Goal: Task Accomplishment & Management: Manage account settings

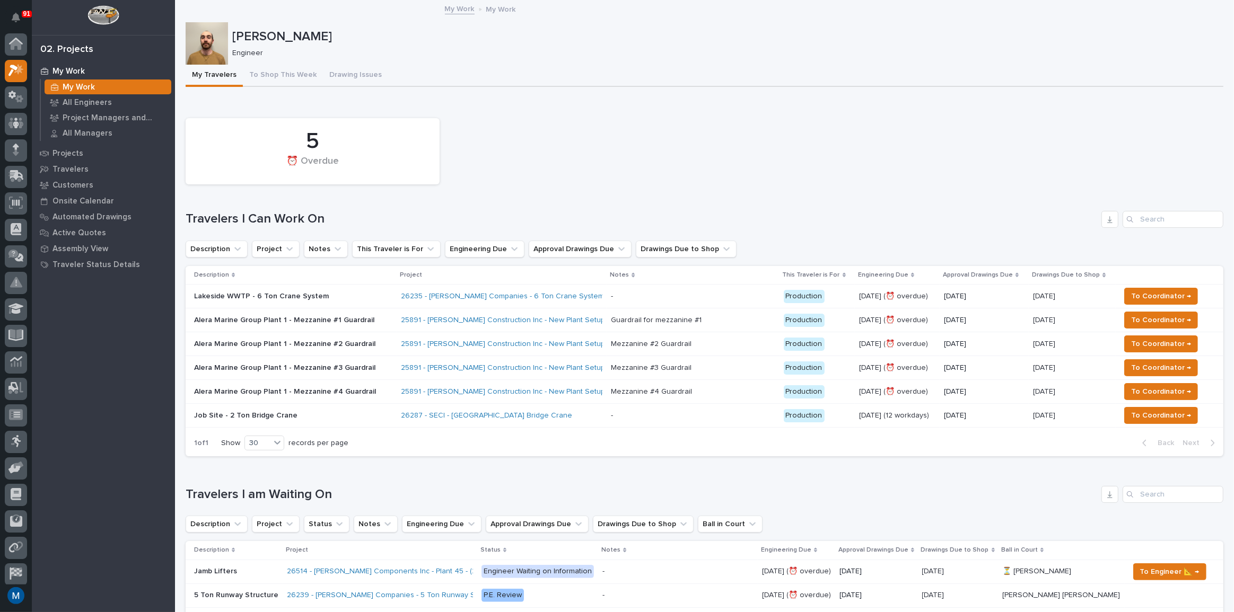
scroll to position [27, 0]
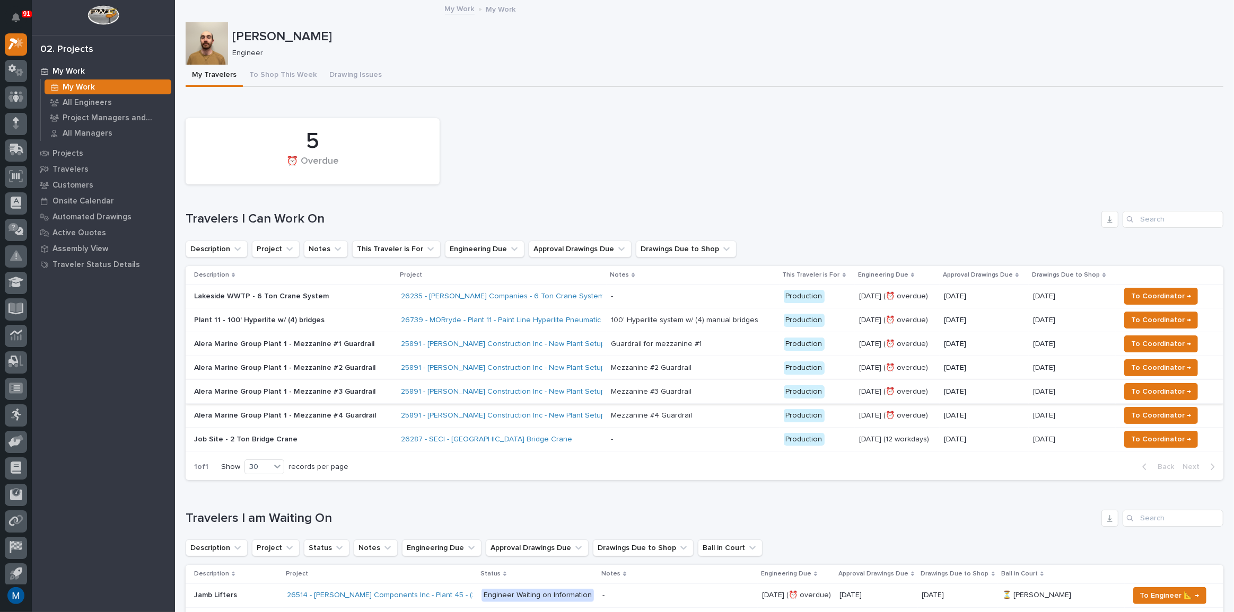
click at [335, 446] on div "Job Site - 2 Ton Bridge Crane" at bounding box center [293, 439] width 198 height 17
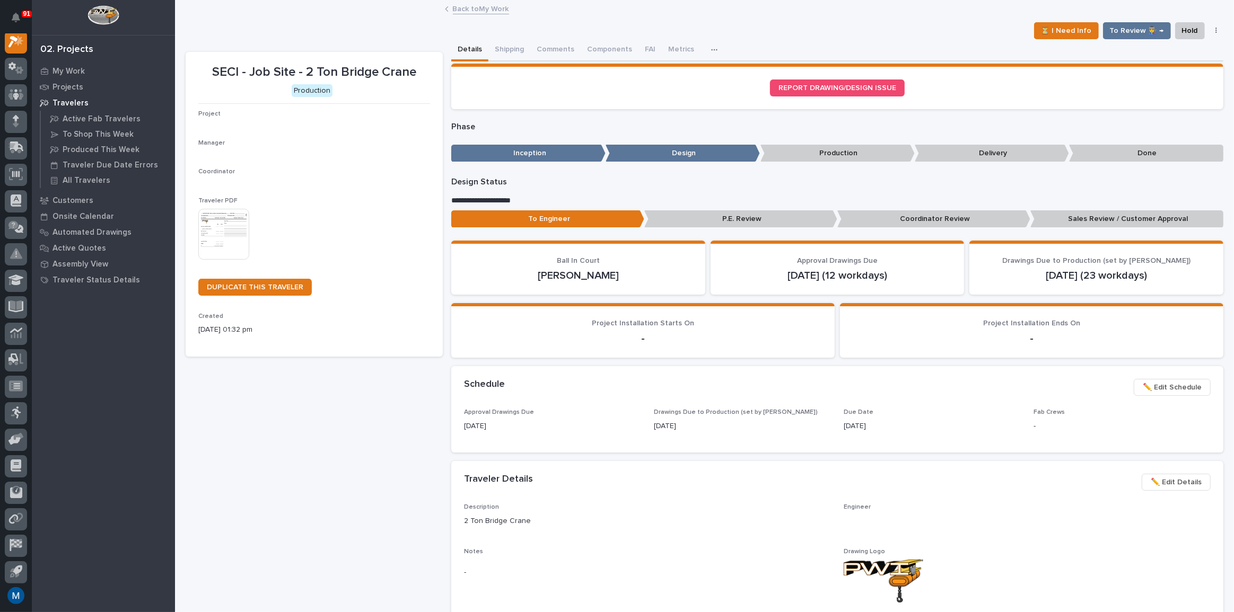
scroll to position [27, 0]
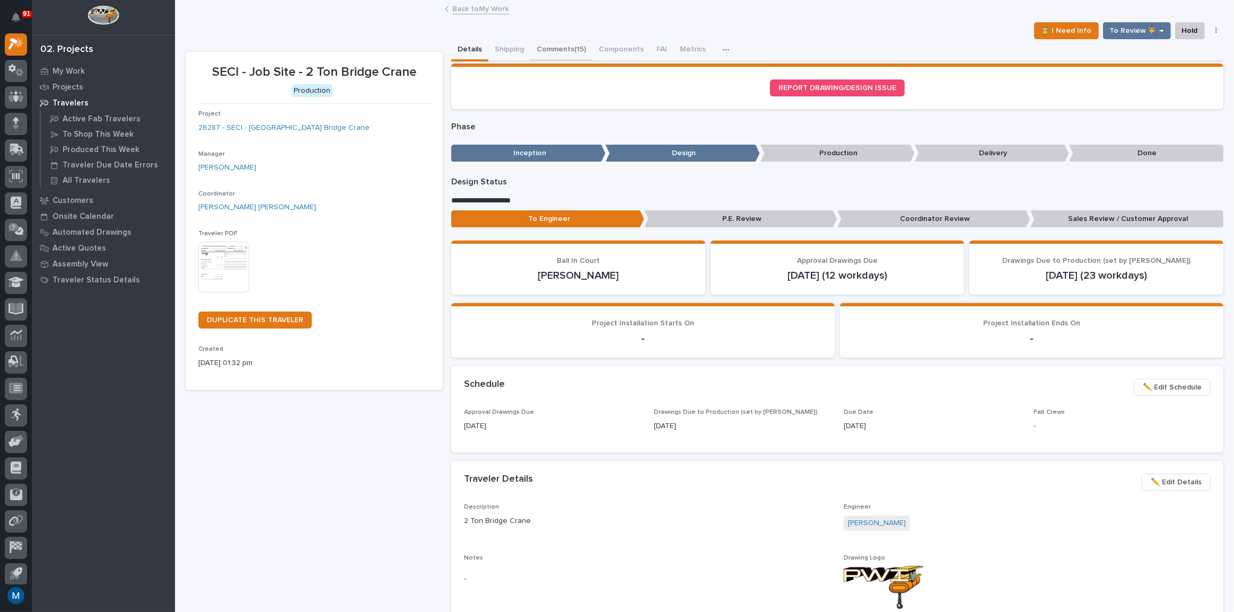
click at [563, 52] on button "Comments (15)" at bounding box center [561, 50] width 62 height 22
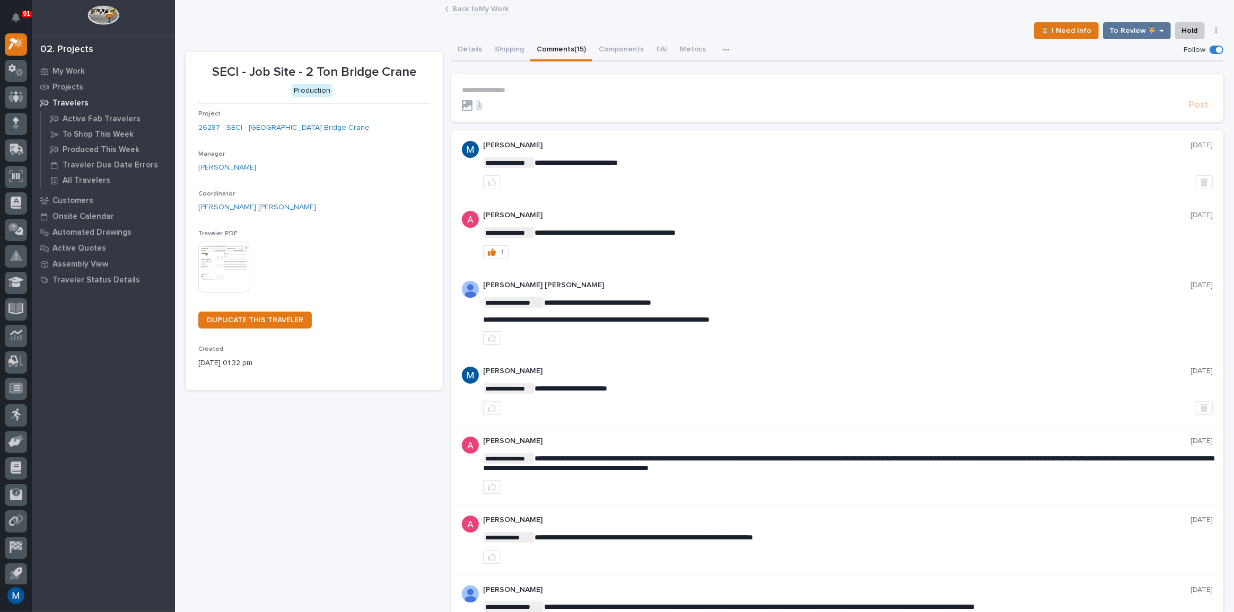
click at [533, 86] on p "**********" at bounding box center [837, 90] width 751 height 9
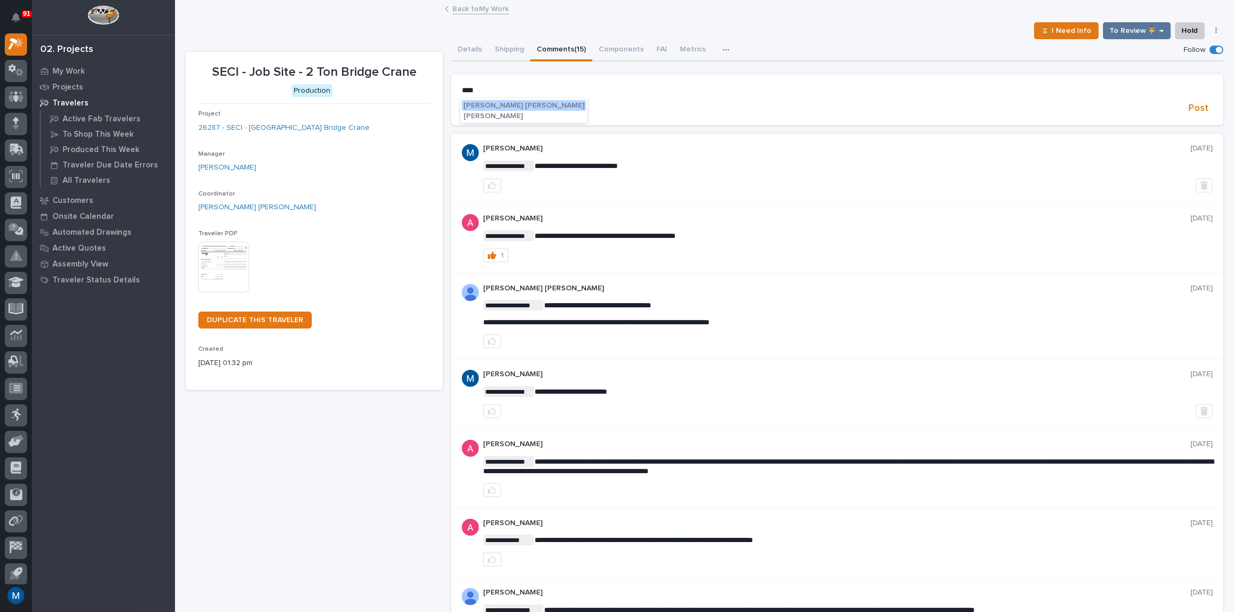
click at [502, 102] on span "[PERSON_NAME] [PERSON_NAME]" at bounding box center [523, 105] width 121 height 7
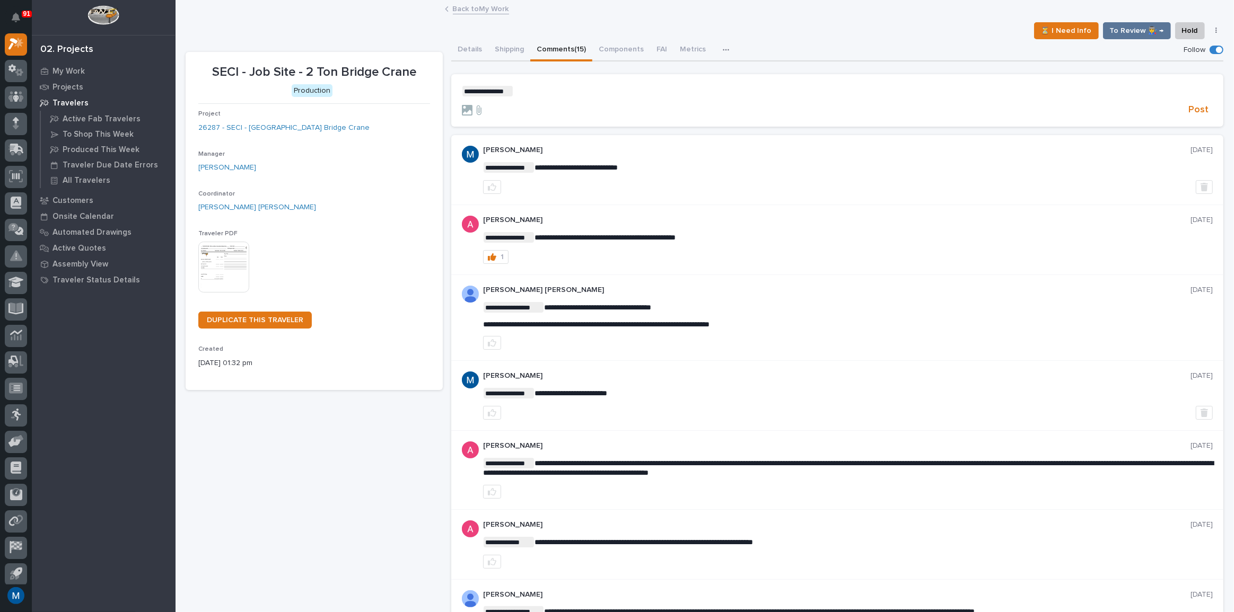
click at [556, 98] on form "**********" at bounding box center [837, 101] width 751 height 30
click at [557, 92] on p "**********" at bounding box center [837, 91] width 751 height 11
click at [1202, 108] on button "Post" at bounding box center [1198, 110] width 29 height 12
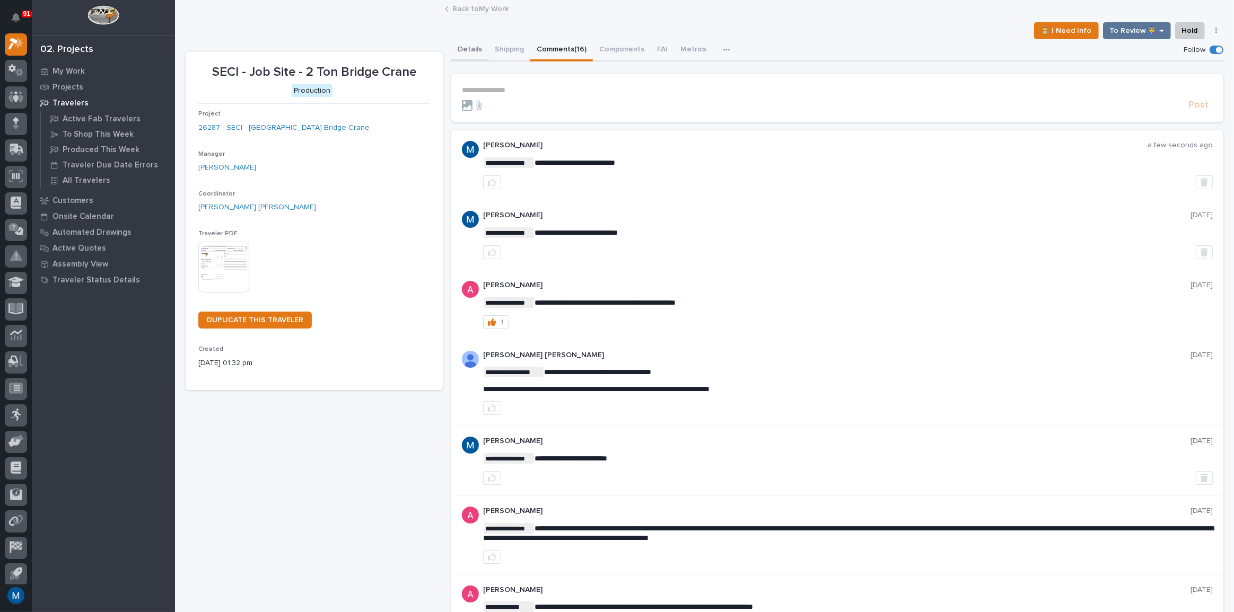
click at [478, 43] on button "Details" at bounding box center [469, 50] width 37 height 22
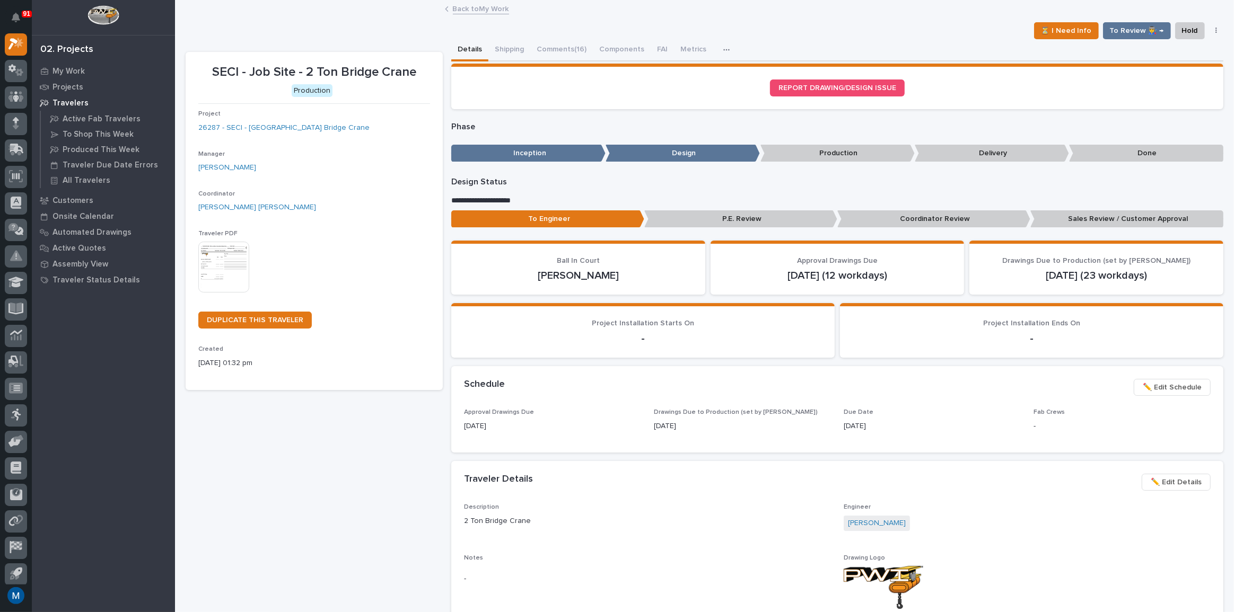
click at [949, 223] on p "Coordinator Review" at bounding box center [933, 219] width 193 height 17
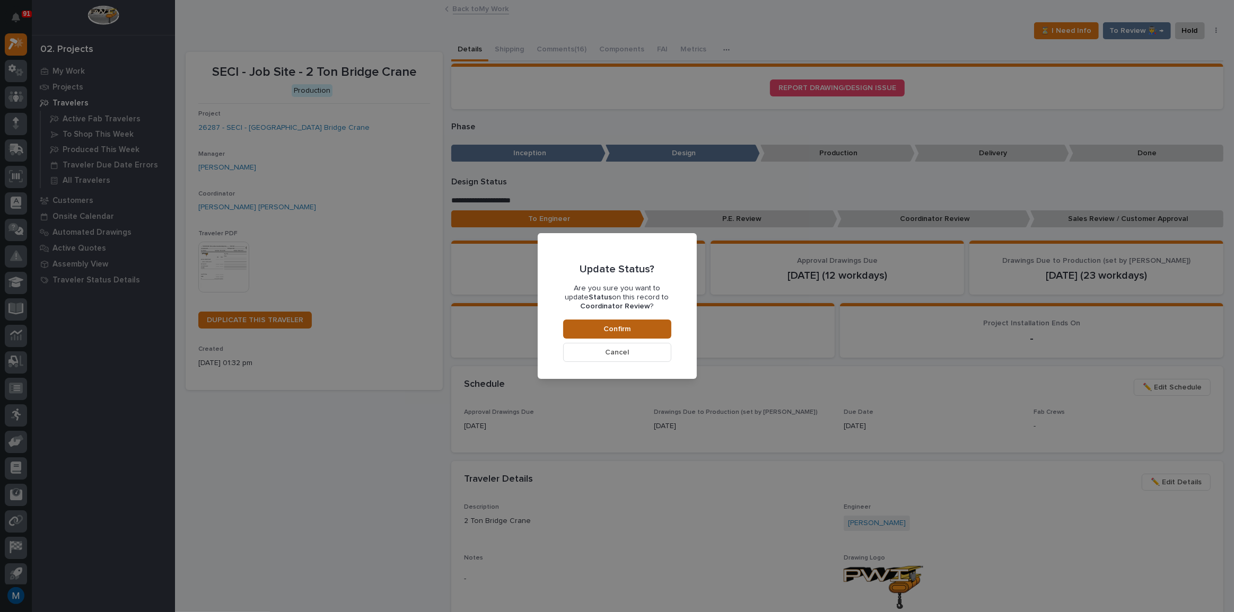
click at [660, 328] on button "Confirm" at bounding box center [617, 329] width 108 height 19
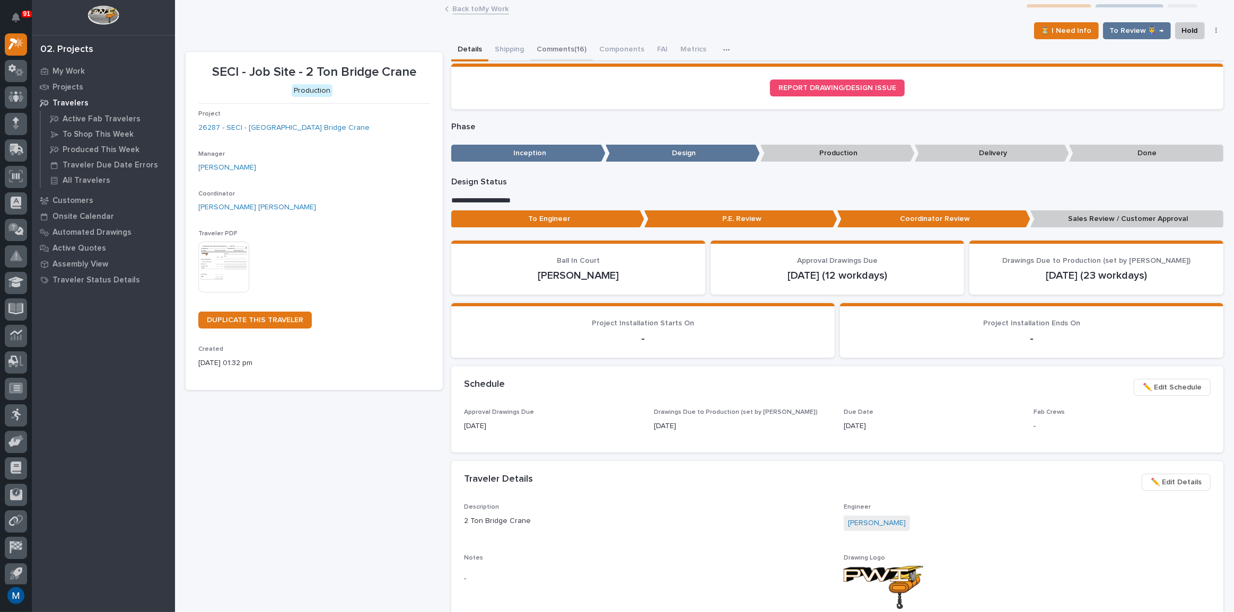
click at [567, 56] on button "Comments (16)" at bounding box center [561, 50] width 63 height 22
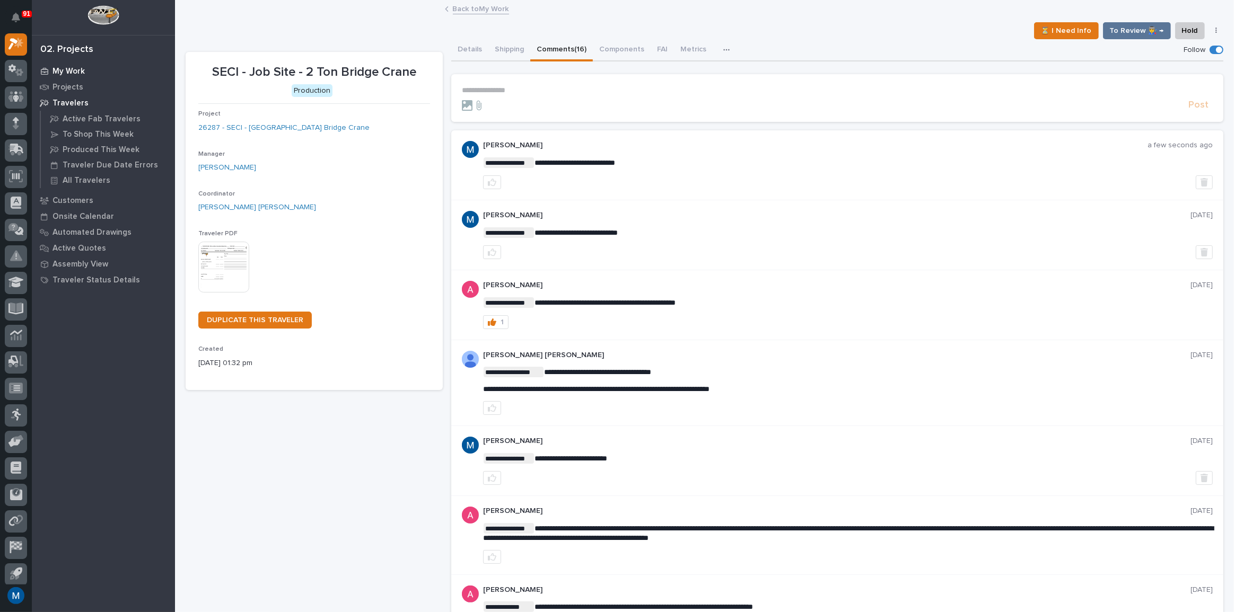
click at [69, 68] on p "My Work" at bounding box center [68, 72] width 32 height 10
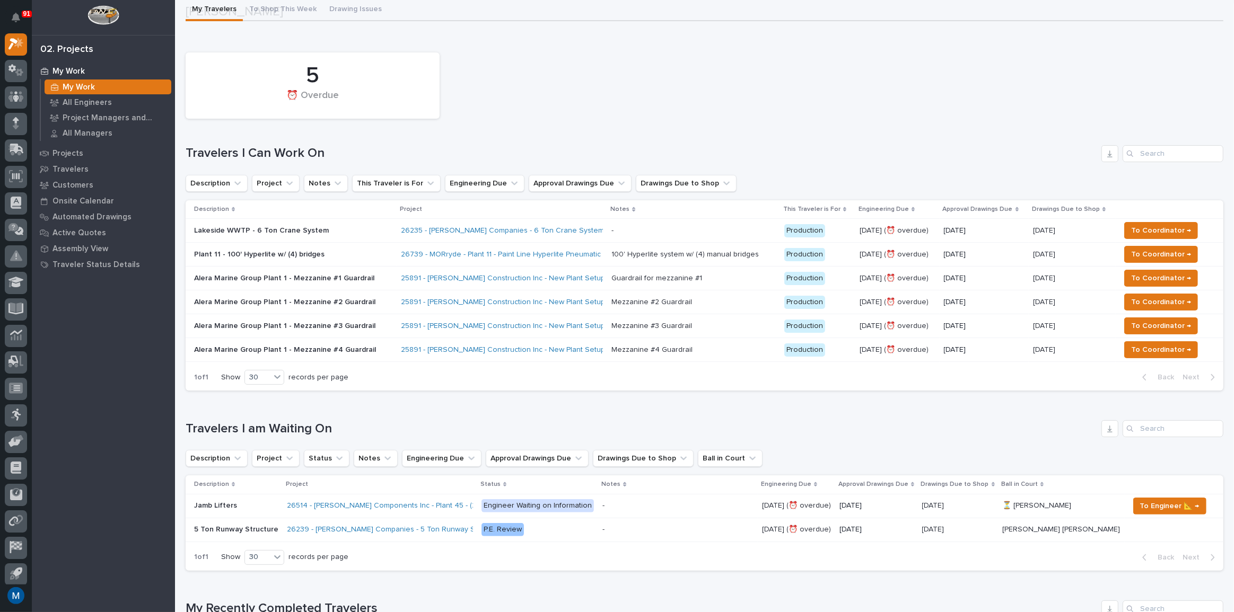
scroll to position [96, 0]
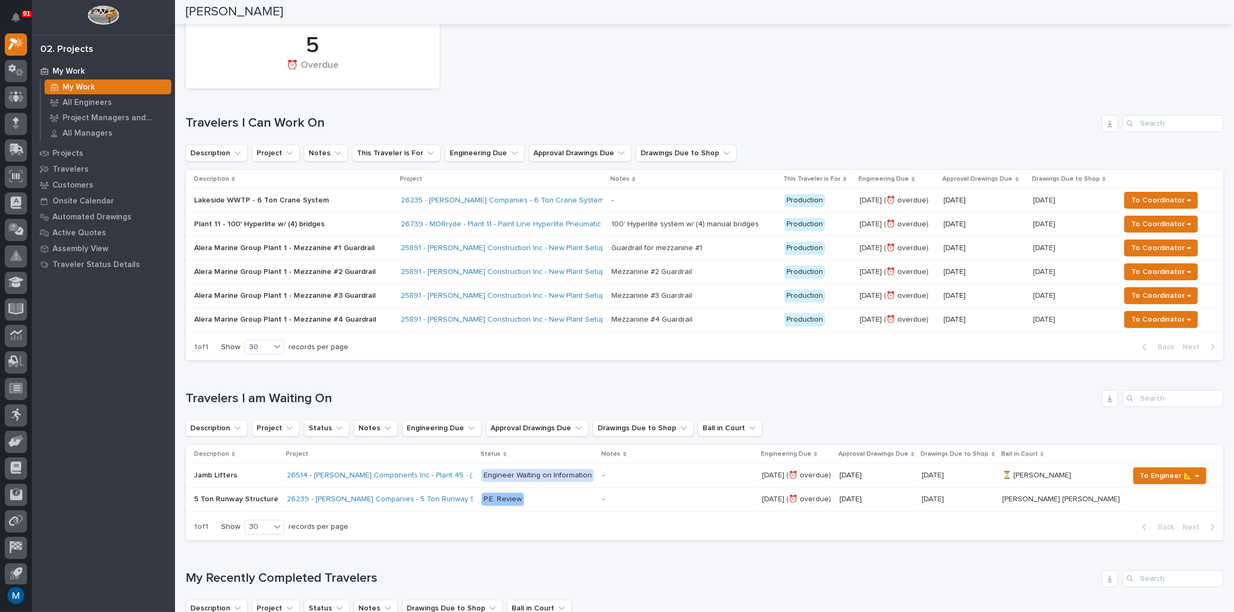
click at [366, 218] on div "Plant 11 - 100' Hyperlite w/ (4) bridges" at bounding box center [287, 223] width 186 height 11
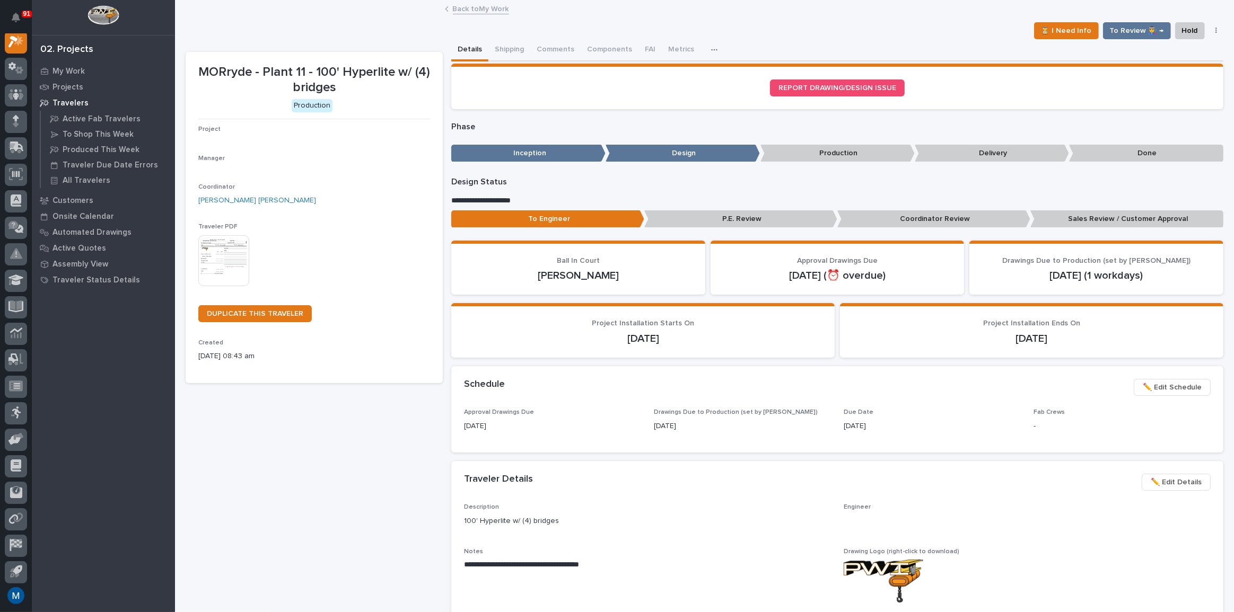
scroll to position [27, 0]
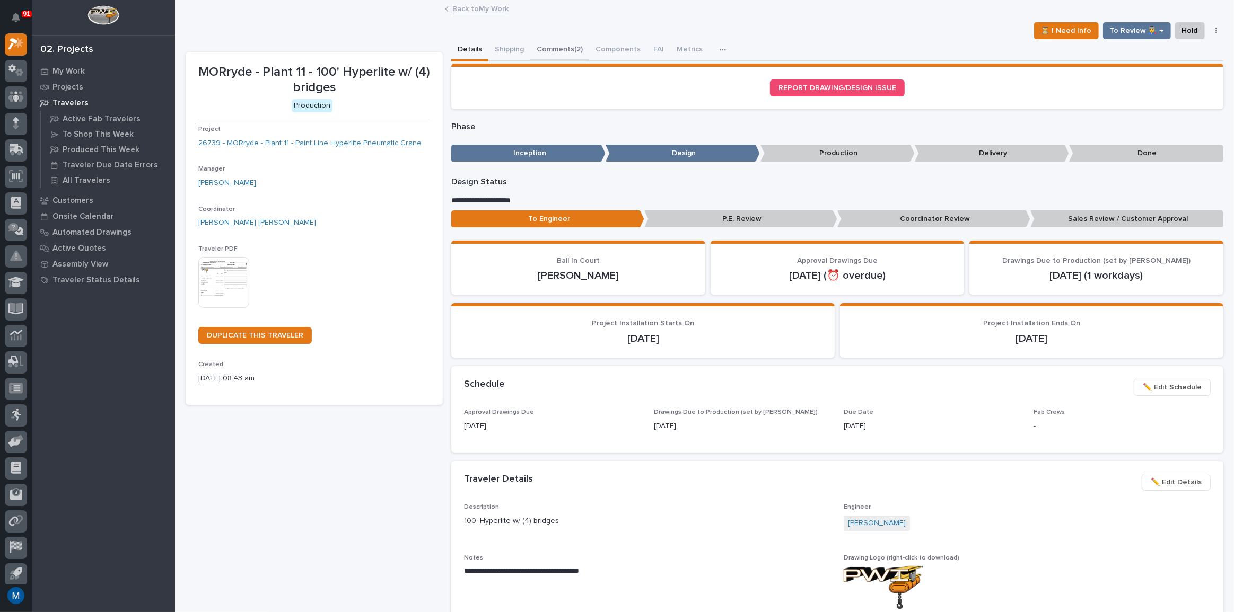
click at [547, 48] on button "Comments (2)" at bounding box center [559, 50] width 59 height 22
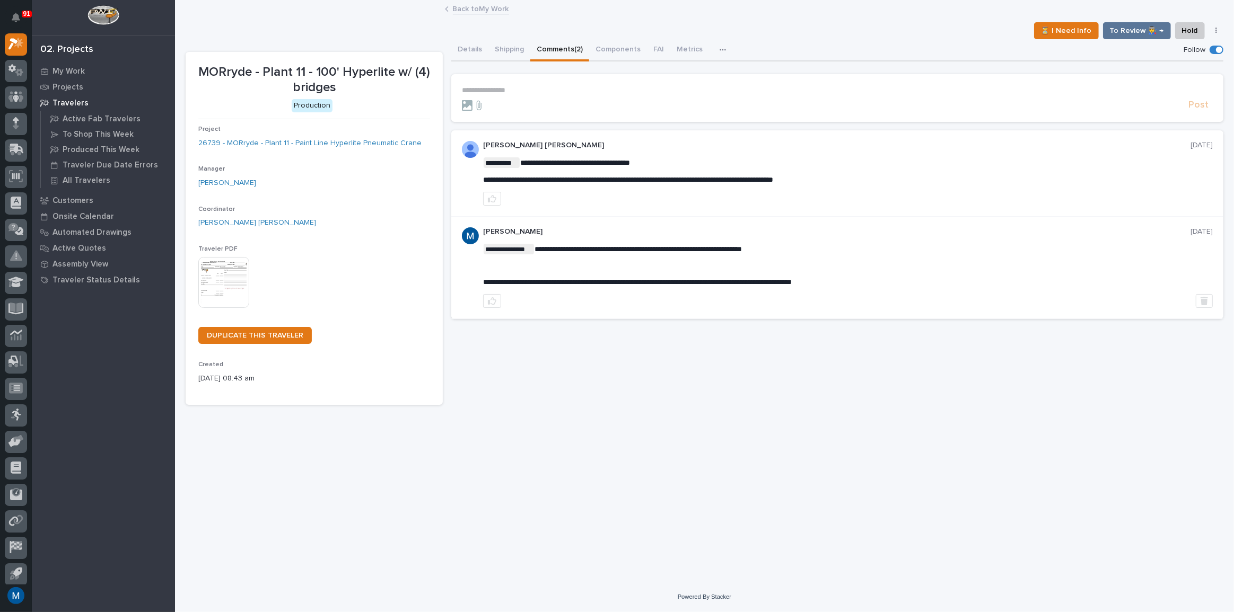
click at [581, 475] on div "**********" at bounding box center [704, 278] width 1048 height 555
click at [68, 64] on div "My Work" at bounding box center [103, 71] width 138 height 15
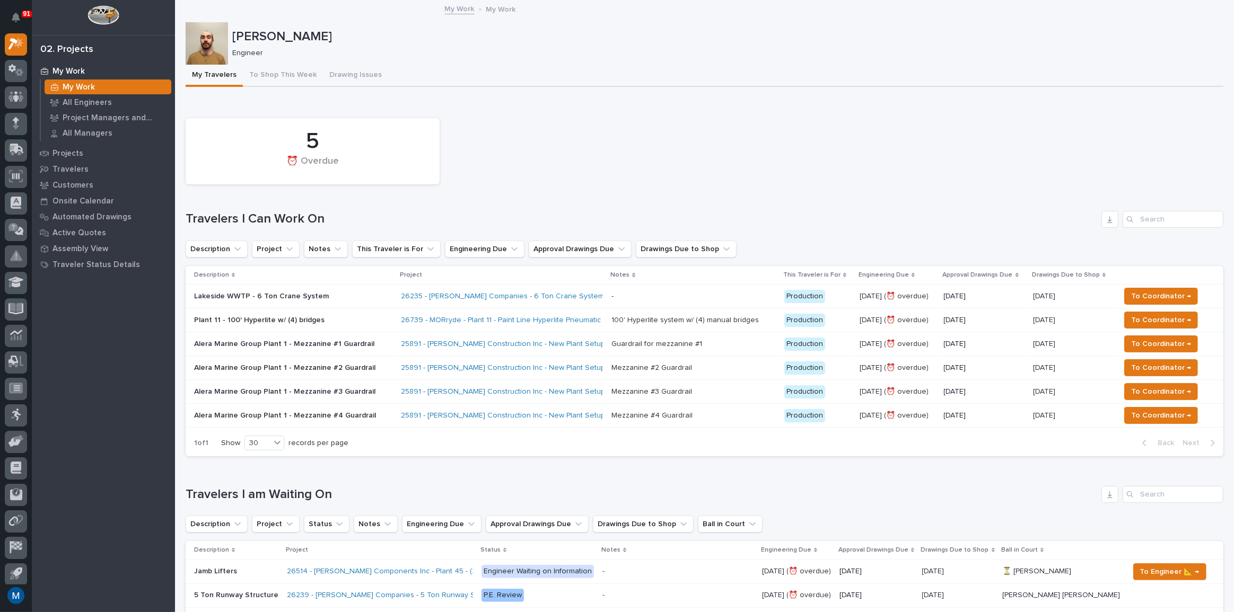
click at [546, 140] on div "5 ⏰ Overdue" at bounding box center [704, 151] width 1048 height 77
click at [279, 81] on button "To Shop This Week" at bounding box center [283, 76] width 80 height 22
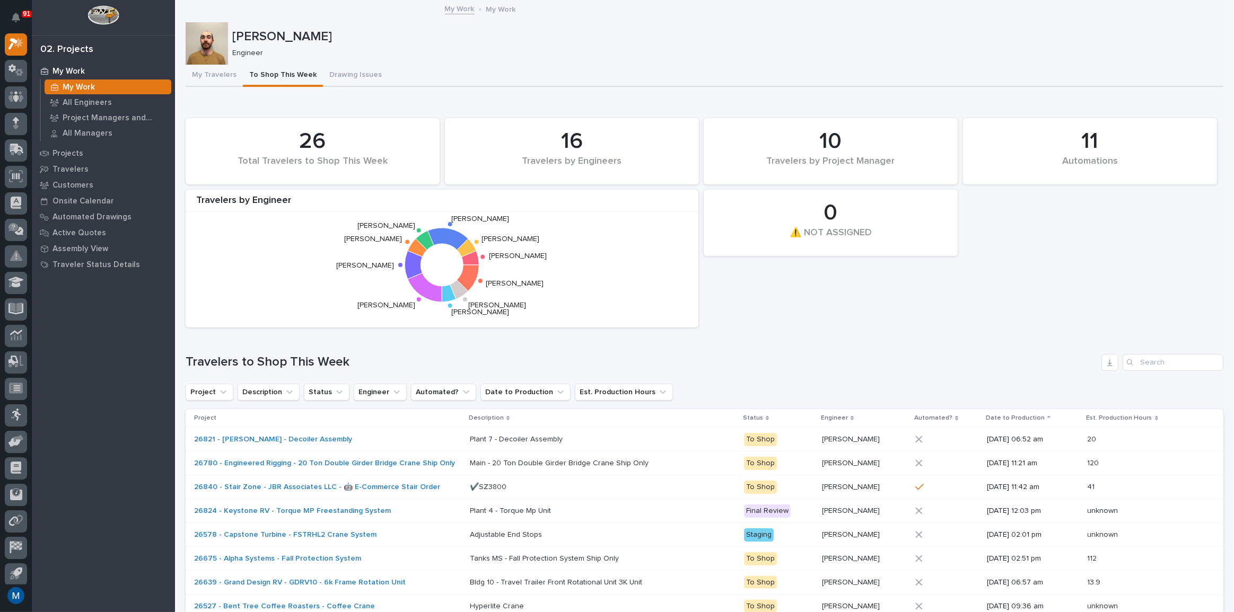
click at [615, 352] on div "11 Automations 26 Total Travelers to Shop This Week 0 ⚠️ NOT ASSIGNED 16 Travel…" at bounding box center [705, 404] width 1038 height 582
click at [326, 67] on button "Drawing Issues" at bounding box center [355, 76] width 65 height 22
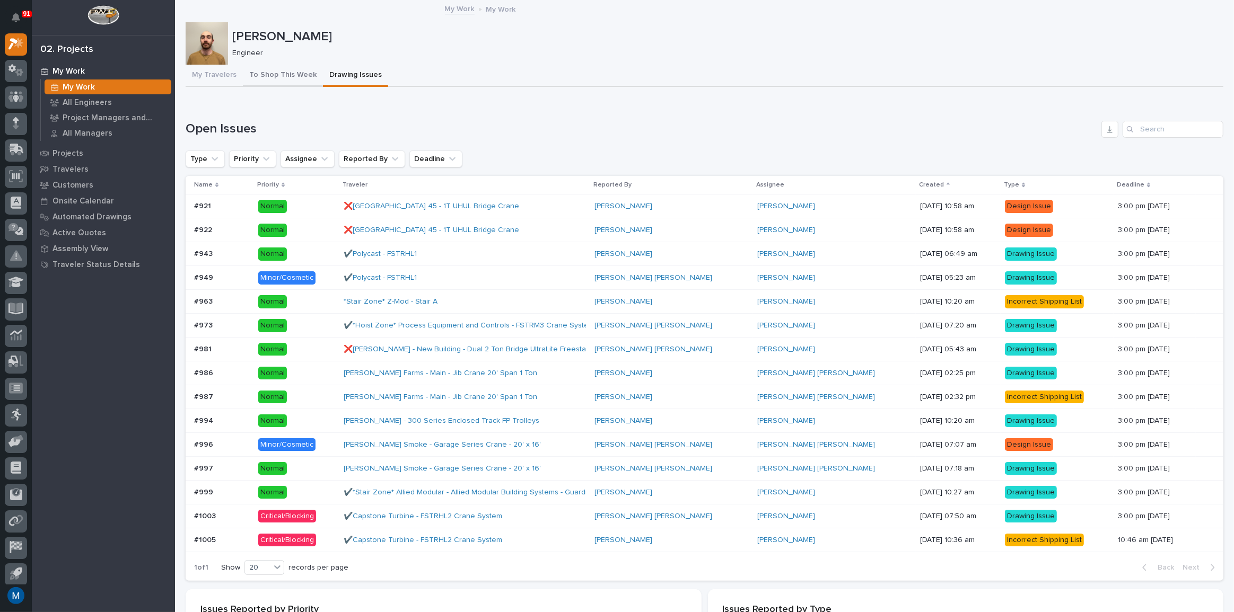
click at [249, 70] on button "To Shop This Week" at bounding box center [283, 76] width 80 height 22
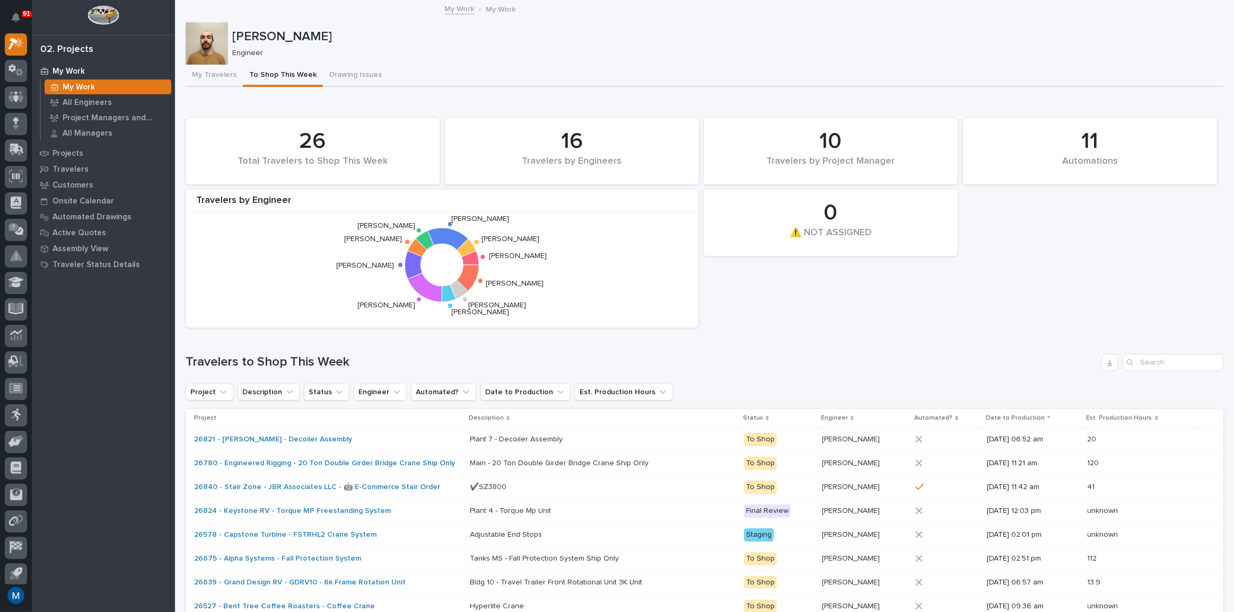
click at [314, 63] on div "Marston Norris Engineer" at bounding box center [705, 43] width 1038 height 42
click at [327, 65] on button "Drawing Issues" at bounding box center [355, 76] width 65 height 22
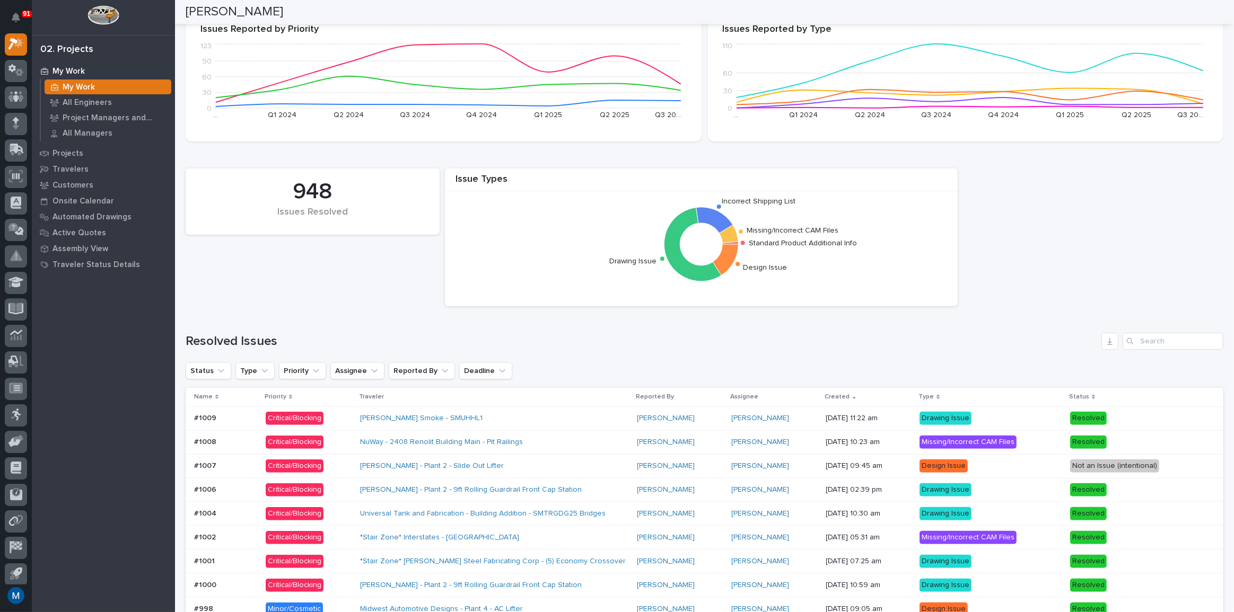
scroll to position [723, 0]
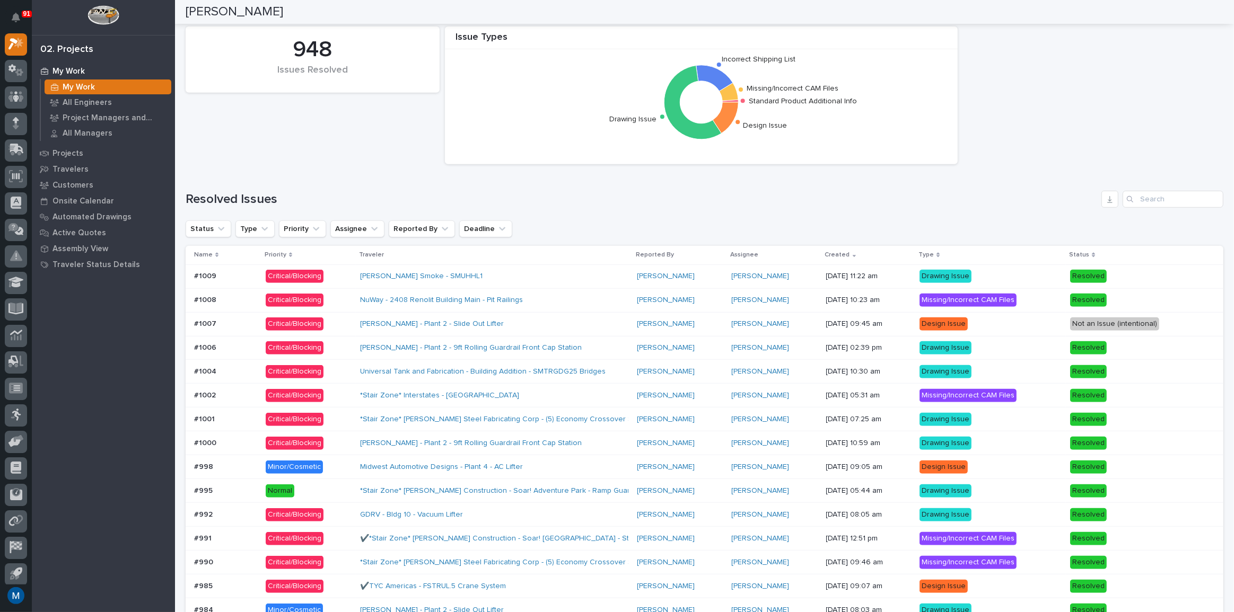
click at [571, 272] on div "Chiasson Smoke - SMUHHL1" at bounding box center [494, 276] width 268 height 17
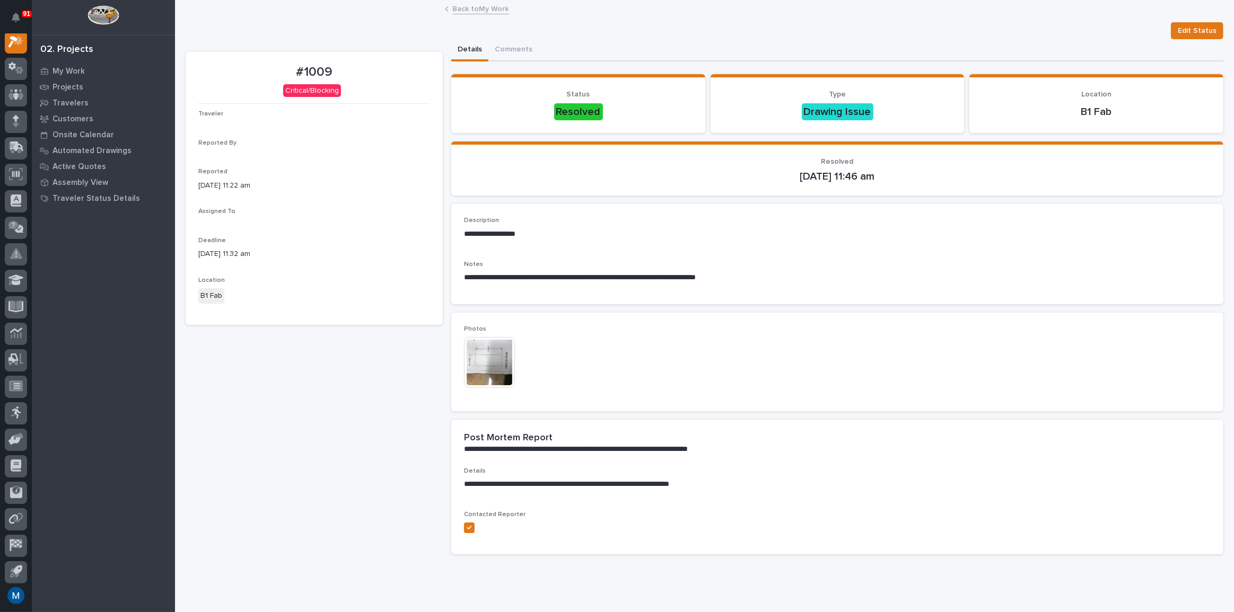
scroll to position [27, 0]
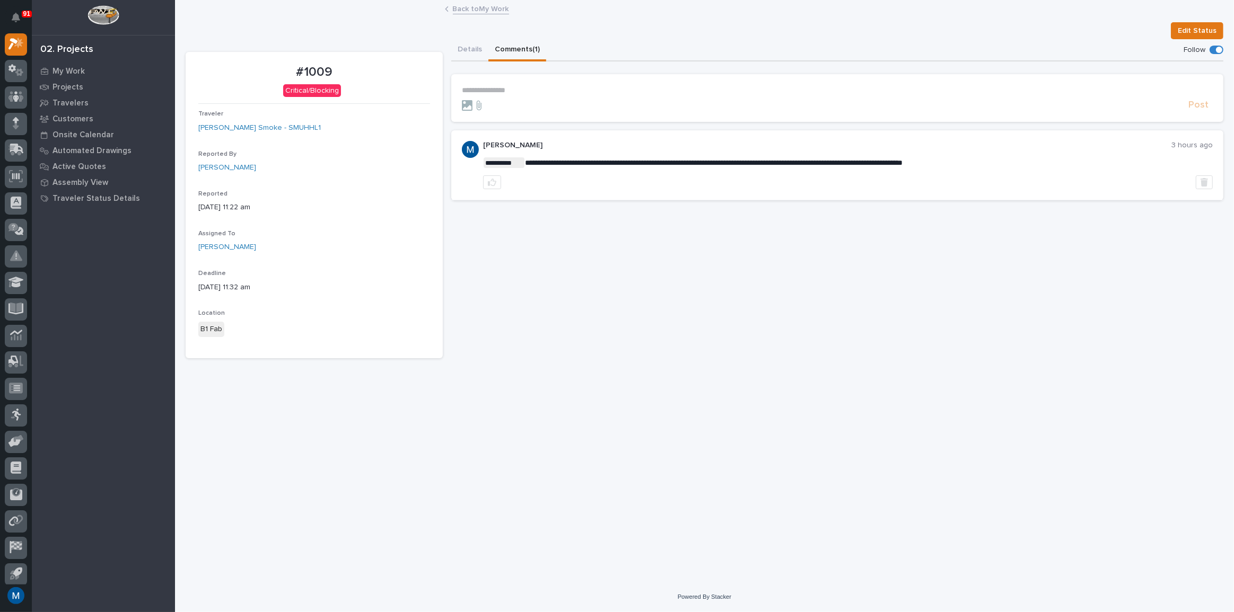
click at [501, 53] on button "Comments (1)" at bounding box center [517, 50] width 58 height 22
click at [69, 65] on div "My Work" at bounding box center [103, 71] width 138 height 15
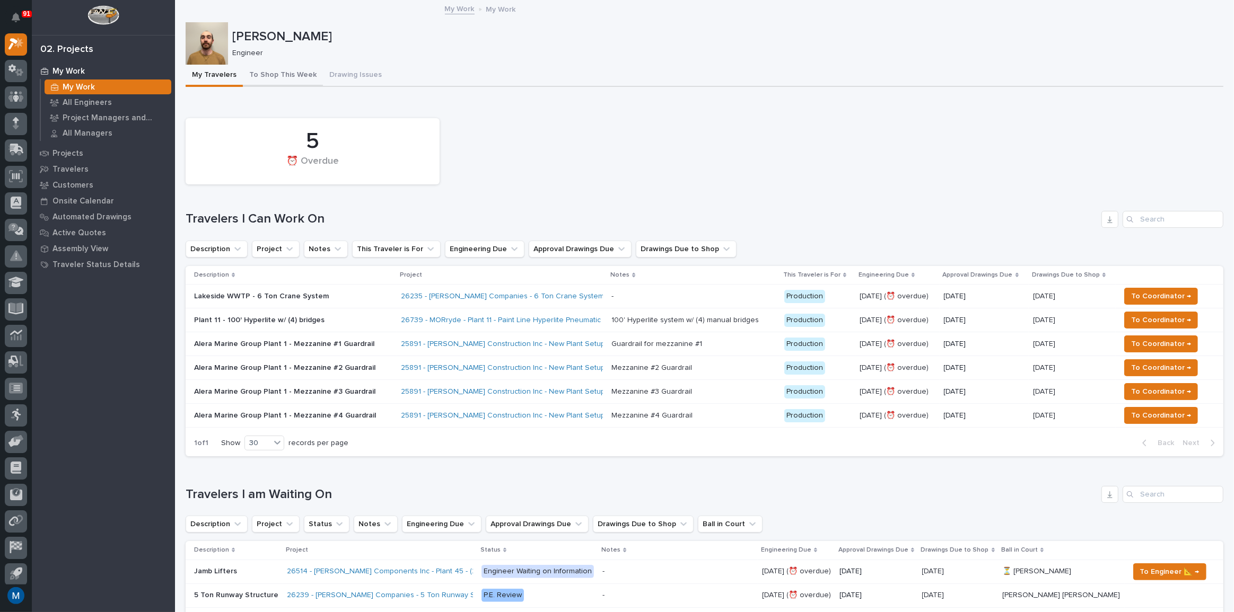
click at [285, 71] on button "To Shop This Week" at bounding box center [283, 76] width 80 height 22
click at [236, 75] on button "My Travelers" at bounding box center [214, 76] width 57 height 22
click at [277, 74] on button "To Shop This Week" at bounding box center [283, 76] width 80 height 22
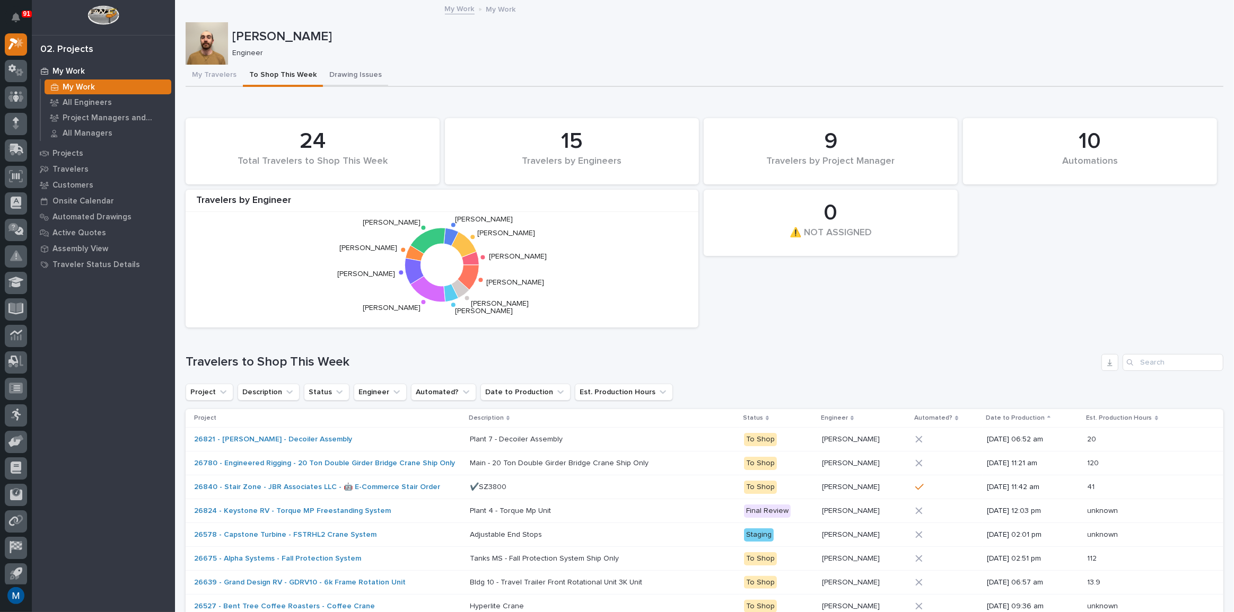
click at [323, 75] on button "Drawing Issues" at bounding box center [355, 76] width 65 height 22
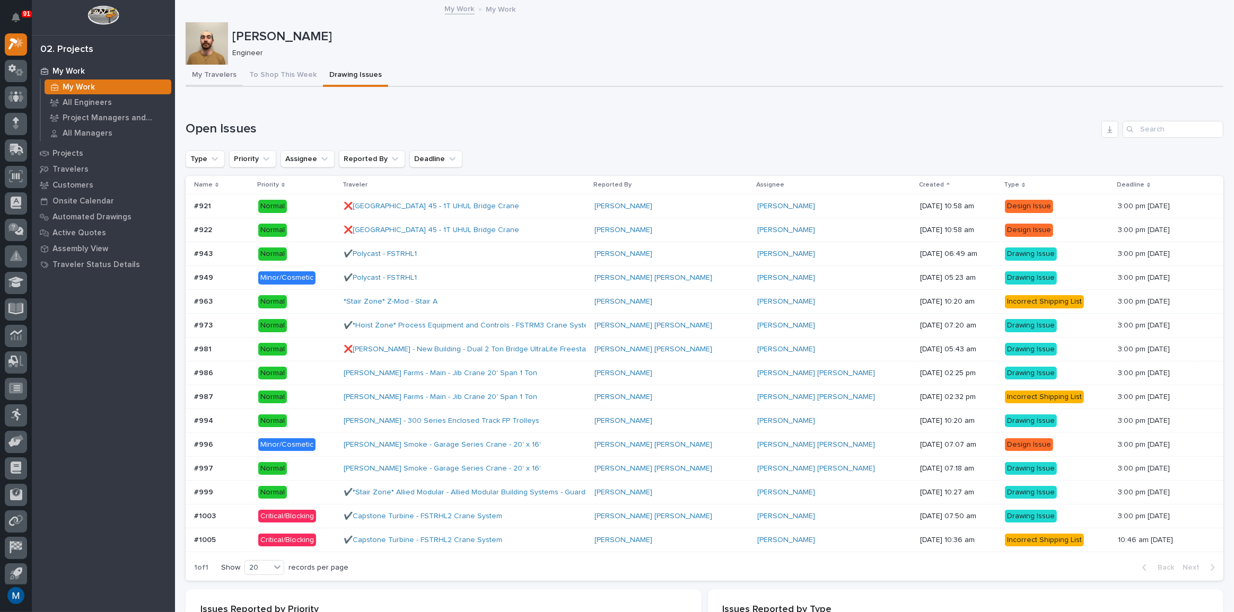
click at [217, 82] on button "My Travelers" at bounding box center [214, 76] width 57 height 22
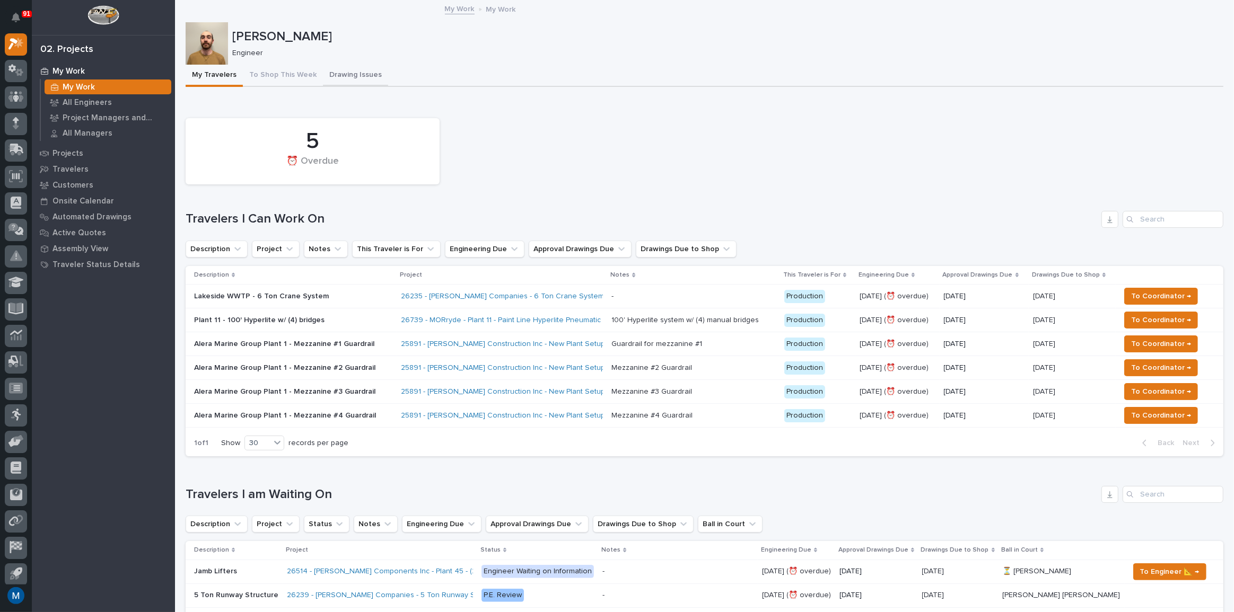
drag, startPoint x: 336, startPoint y: 73, endPoint x: 281, endPoint y: 76, distance: 54.7
click at [336, 73] on button "Drawing Issues" at bounding box center [355, 76] width 65 height 22
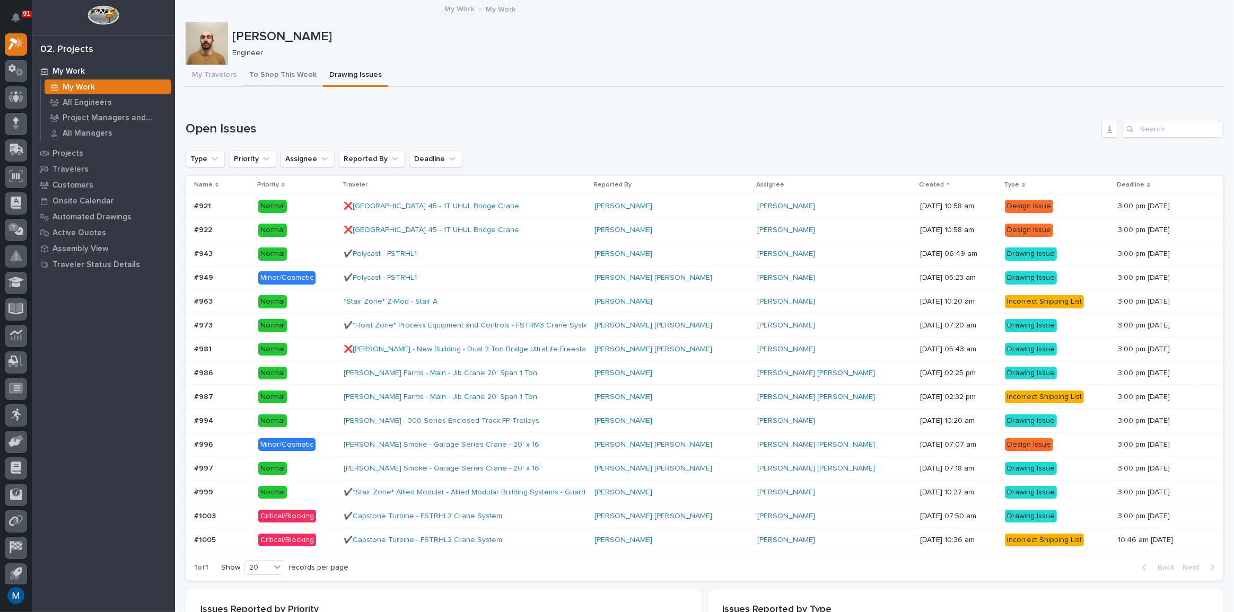
click at [281, 76] on button "To Shop This Week" at bounding box center [283, 76] width 80 height 22
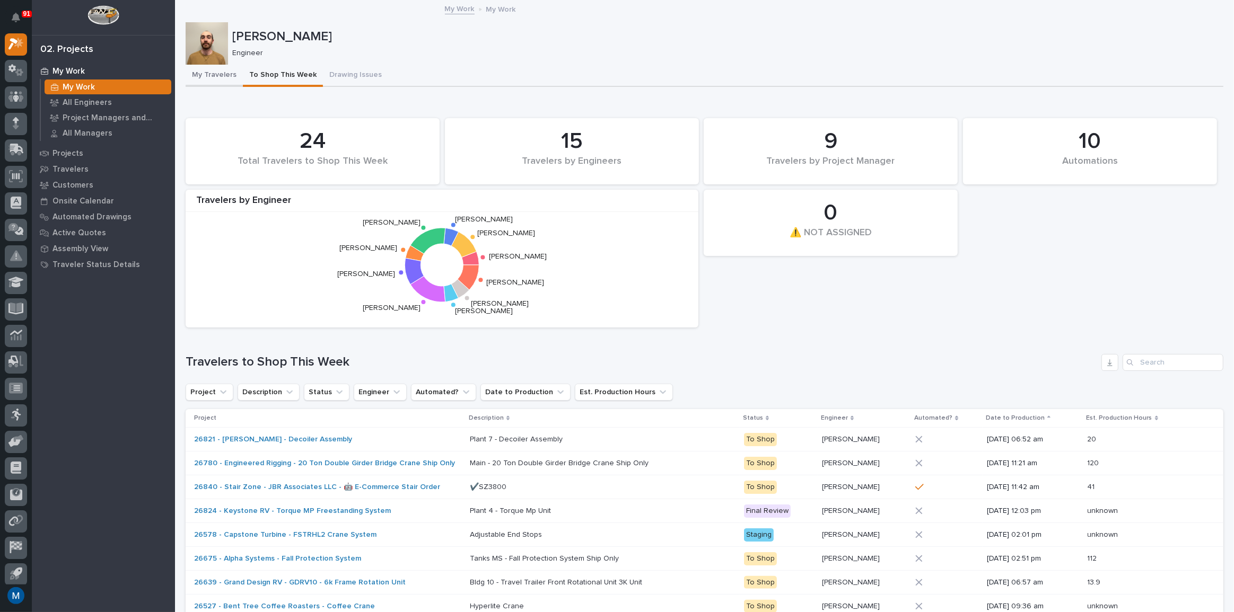
click at [224, 78] on button "My Travelers" at bounding box center [214, 76] width 57 height 22
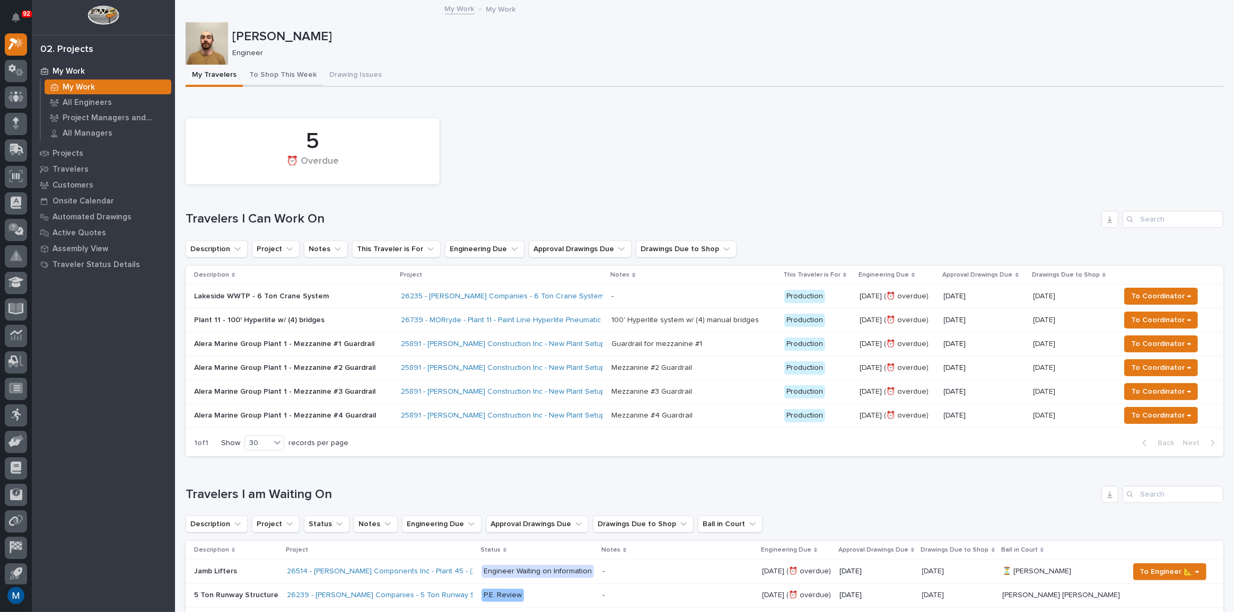
click at [286, 78] on button "To Shop This Week" at bounding box center [283, 76] width 80 height 22
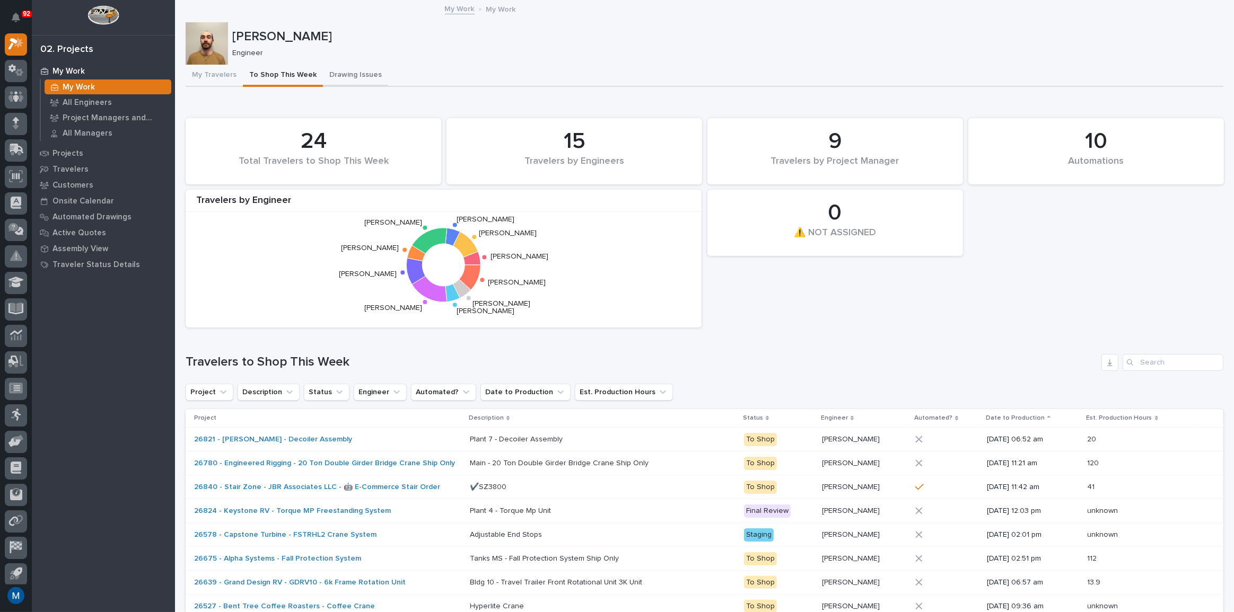
click at [351, 68] on button "Drawing Issues" at bounding box center [355, 76] width 65 height 22
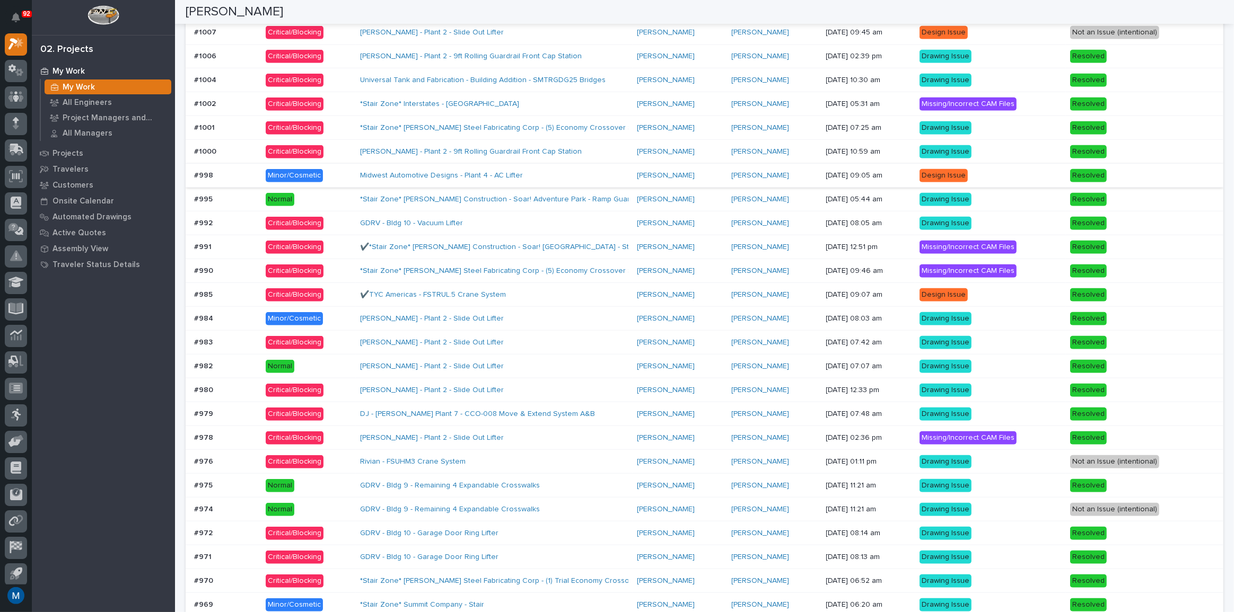
scroll to position [774, 0]
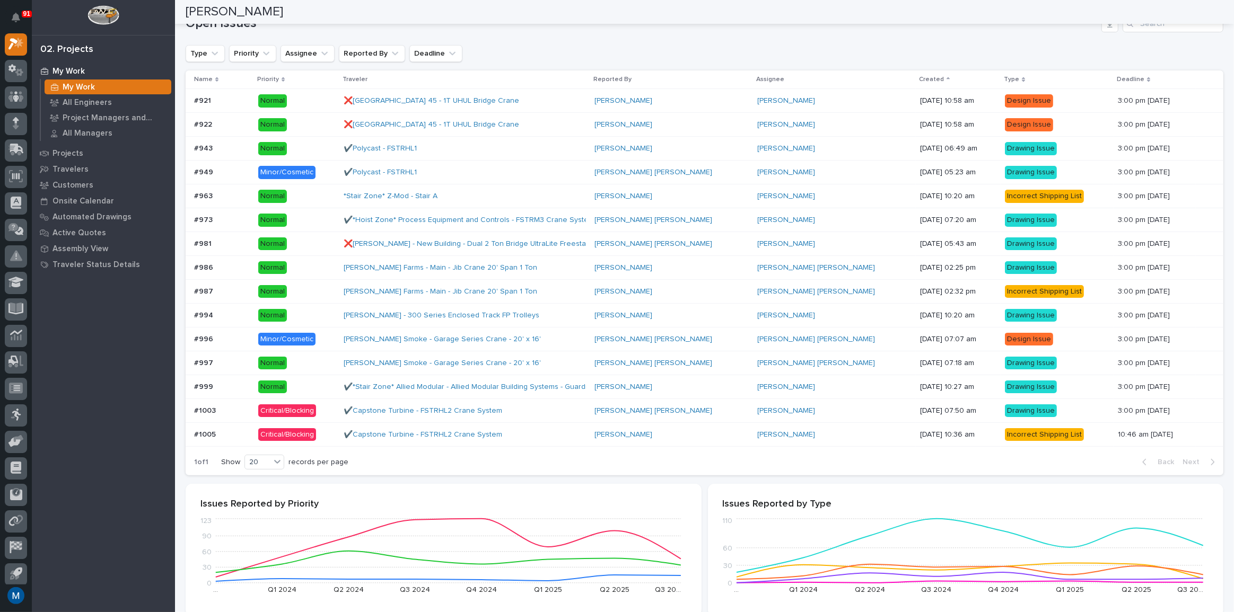
scroll to position [96, 0]
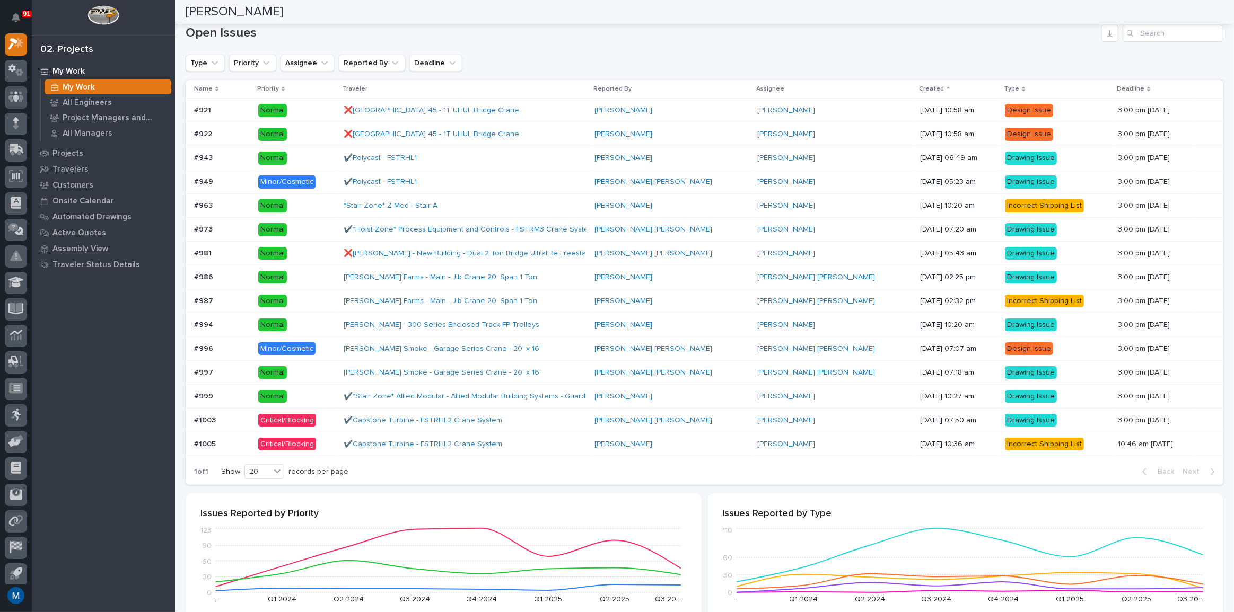
click at [779, 334] on td "Leighton Yoder" at bounding box center [834, 325] width 163 height 24
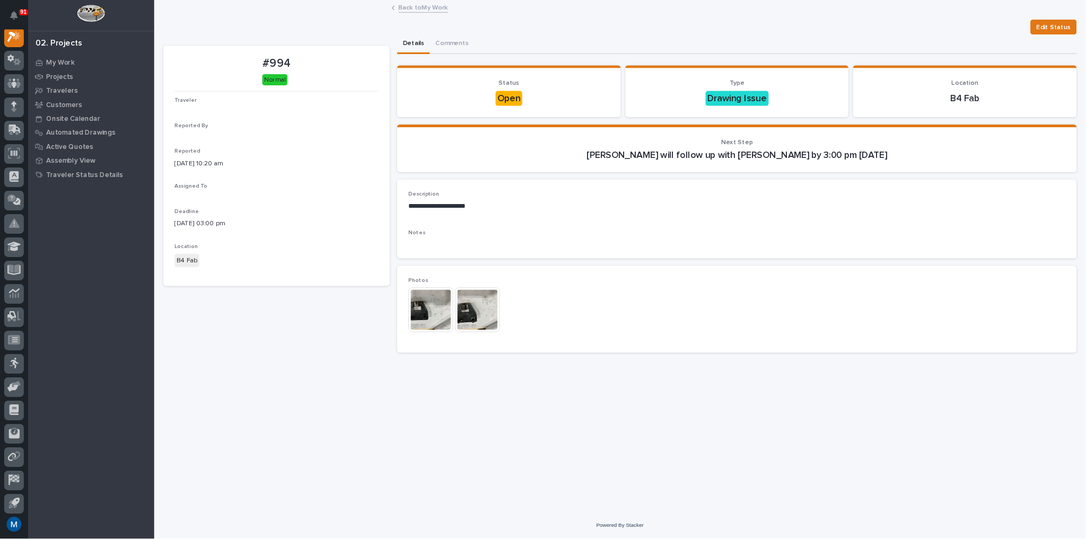
scroll to position [27, 0]
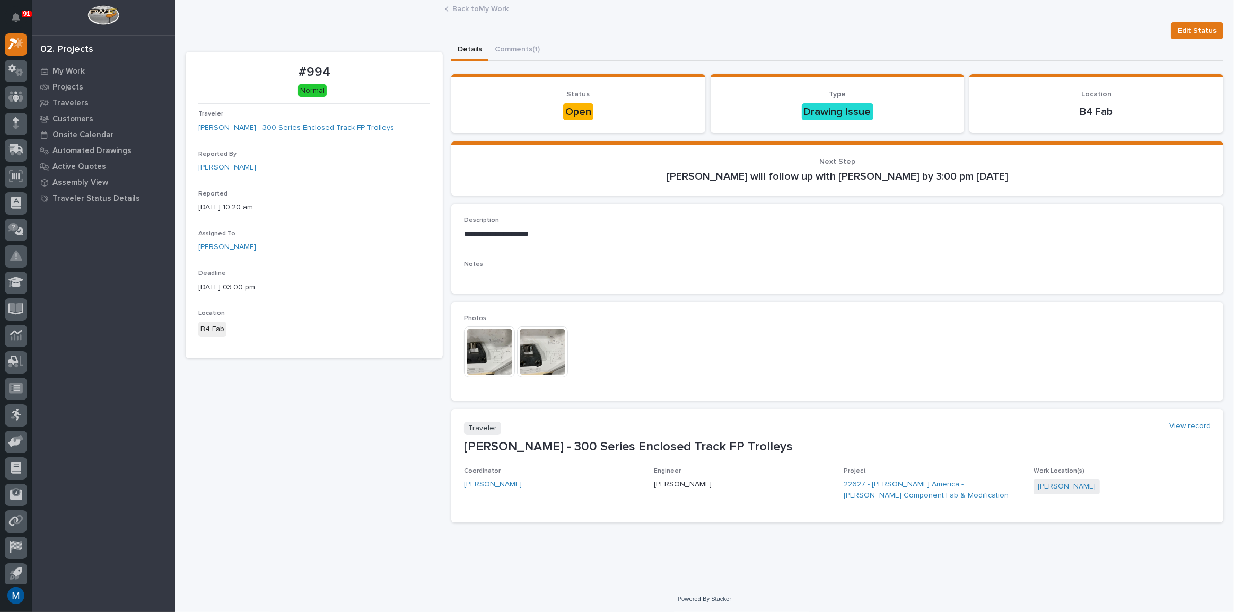
click at [481, 353] on img at bounding box center [489, 352] width 51 height 51
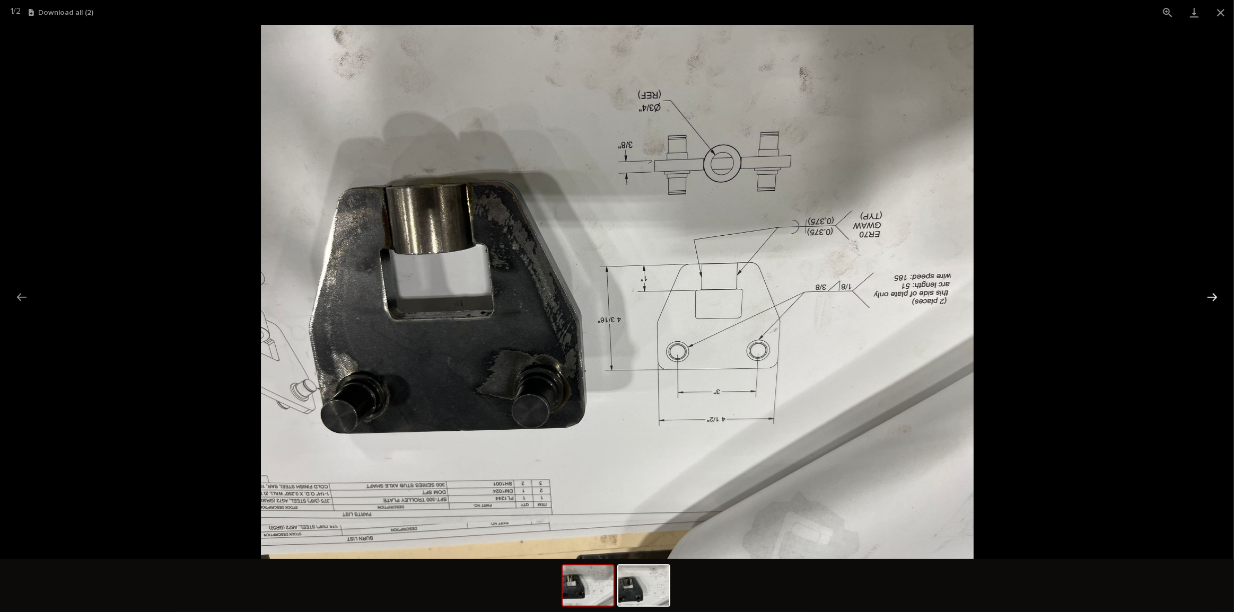
click at [1212, 302] on button "Next slide" at bounding box center [1212, 297] width 22 height 21
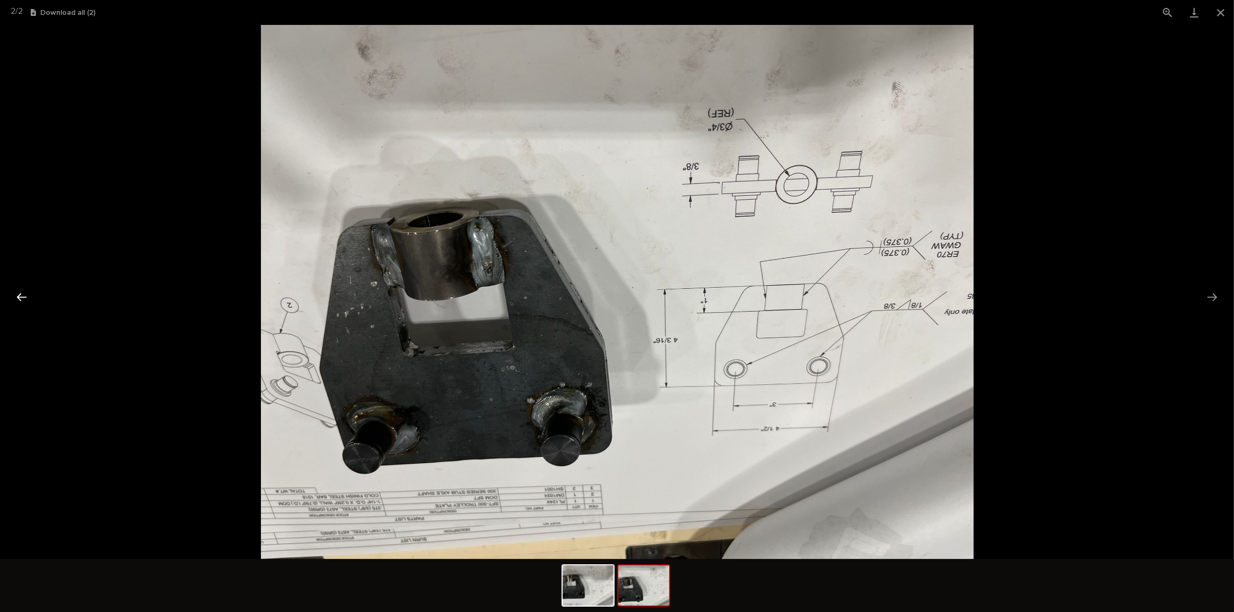
click at [28, 295] on button "Previous slide" at bounding box center [22, 297] width 22 height 21
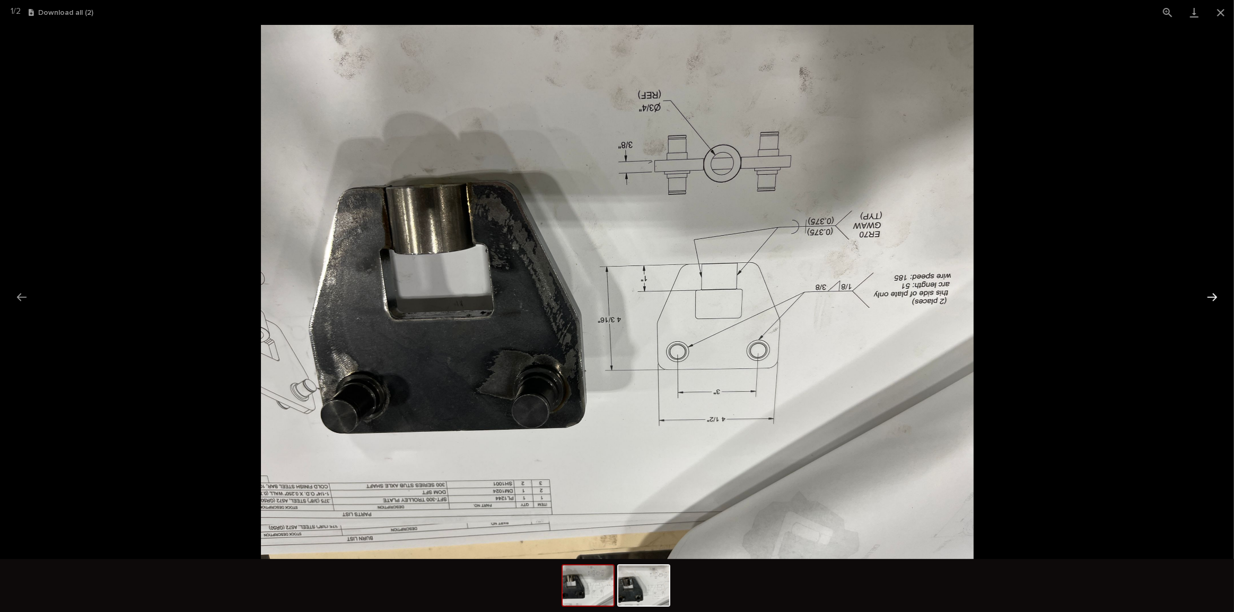
click at [1220, 291] on button "Next slide" at bounding box center [1212, 297] width 22 height 21
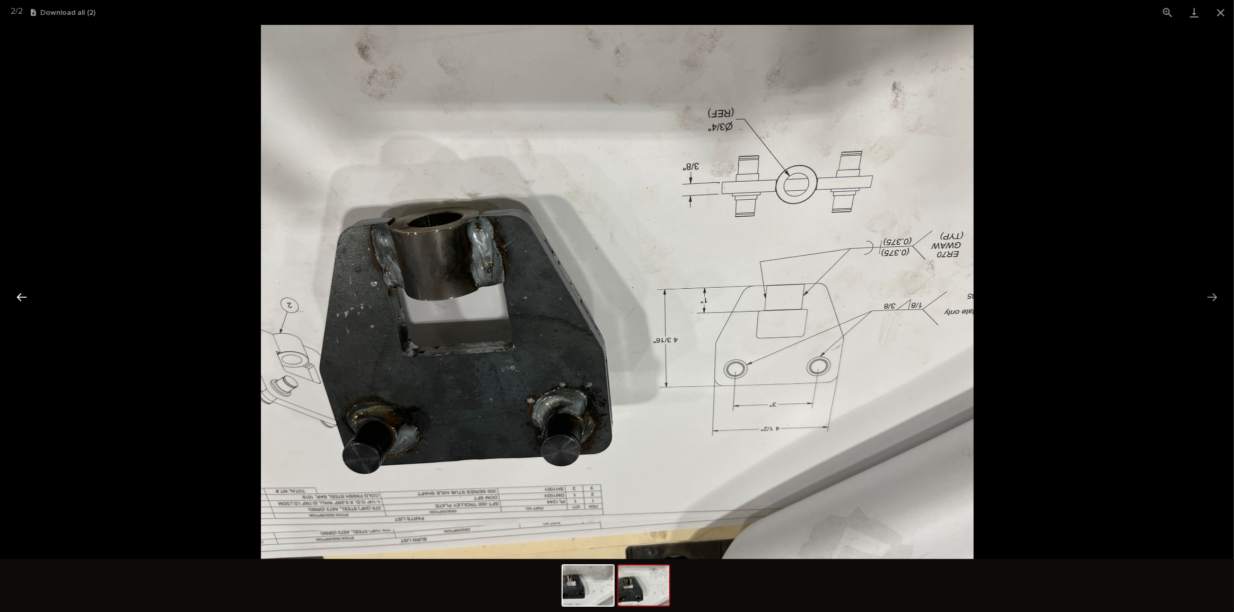
click at [28, 304] on button "Previous slide" at bounding box center [22, 297] width 22 height 21
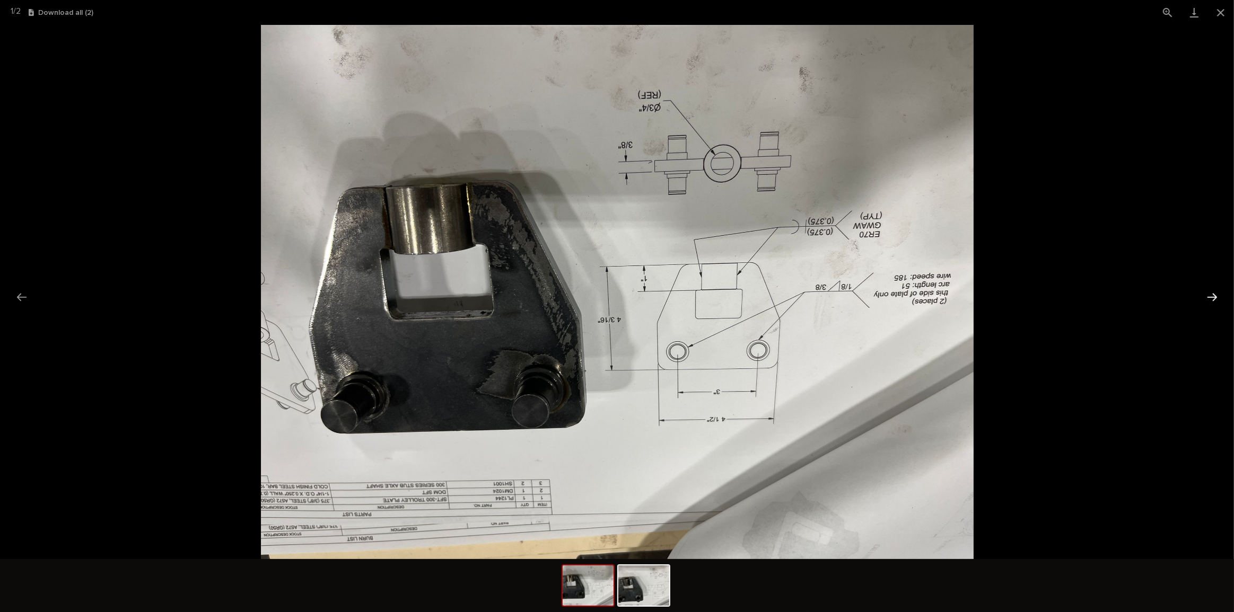
click at [1214, 299] on button "Next slide" at bounding box center [1212, 297] width 22 height 21
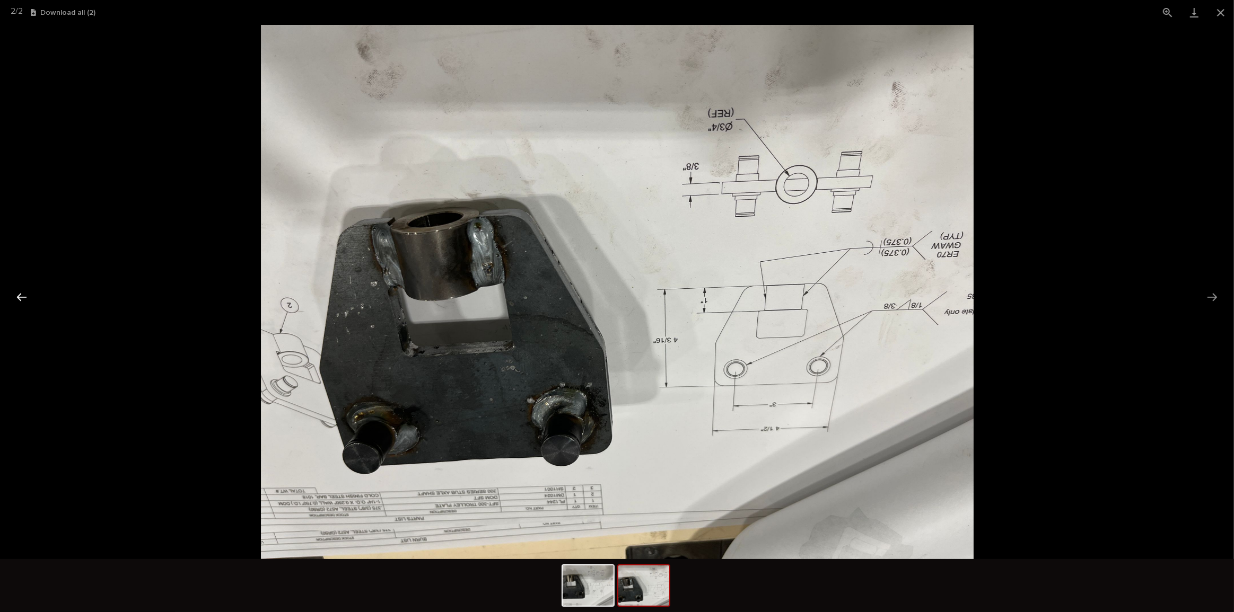
click at [11, 296] on button "Previous slide" at bounding box center [22, 297] width 22 height 21
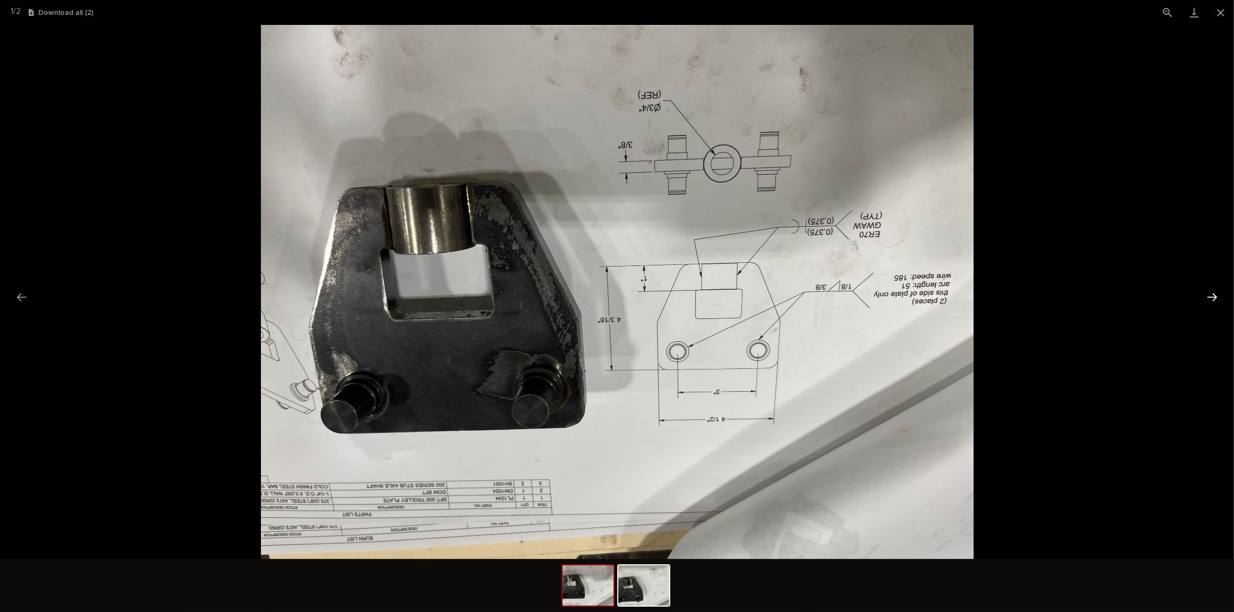
click at [1204, 296] on button "Next slide" at bounding box center [1212, 297] width 22 height 21
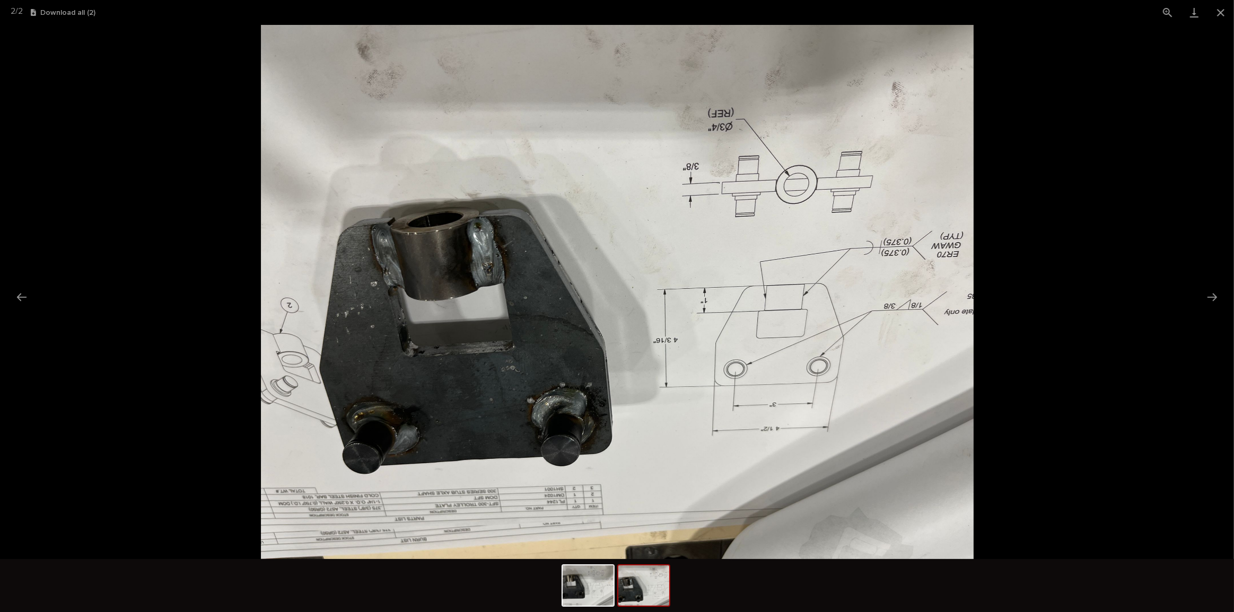
click at [16, 286] on picture at bounding box center [617, 292] width 1234 height 535
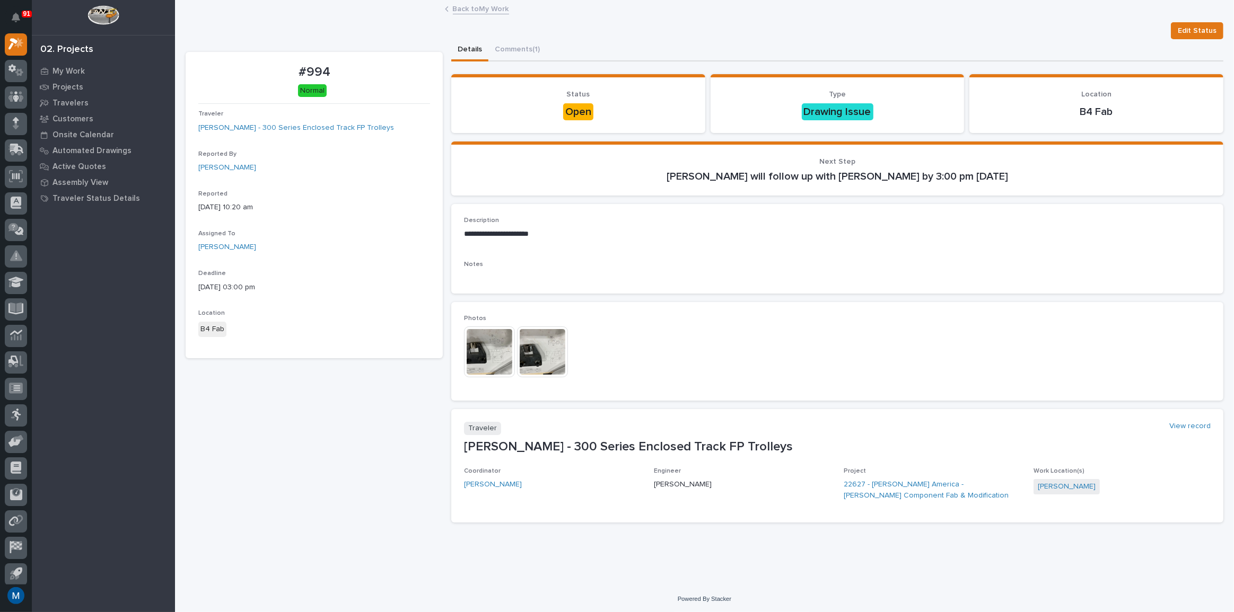
click at [483, 355] on img at bounding box center [489, 352] width 51 height 51
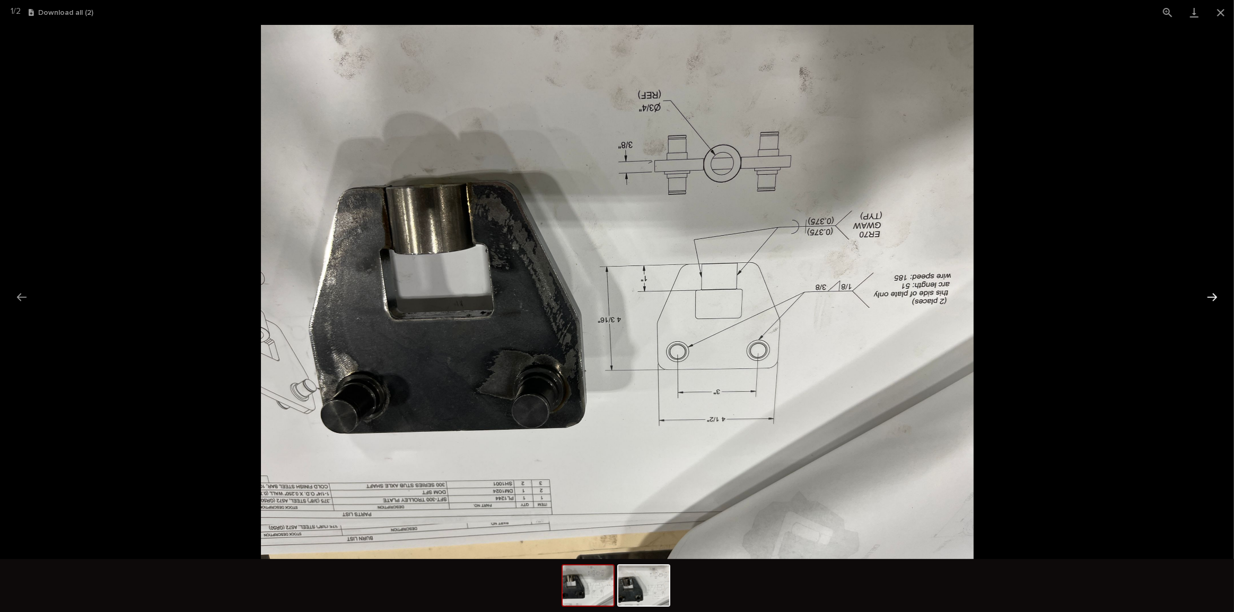
click at [1208, 297] on button "Next slide" at bounding box center [1212, 297] width 22 height 21
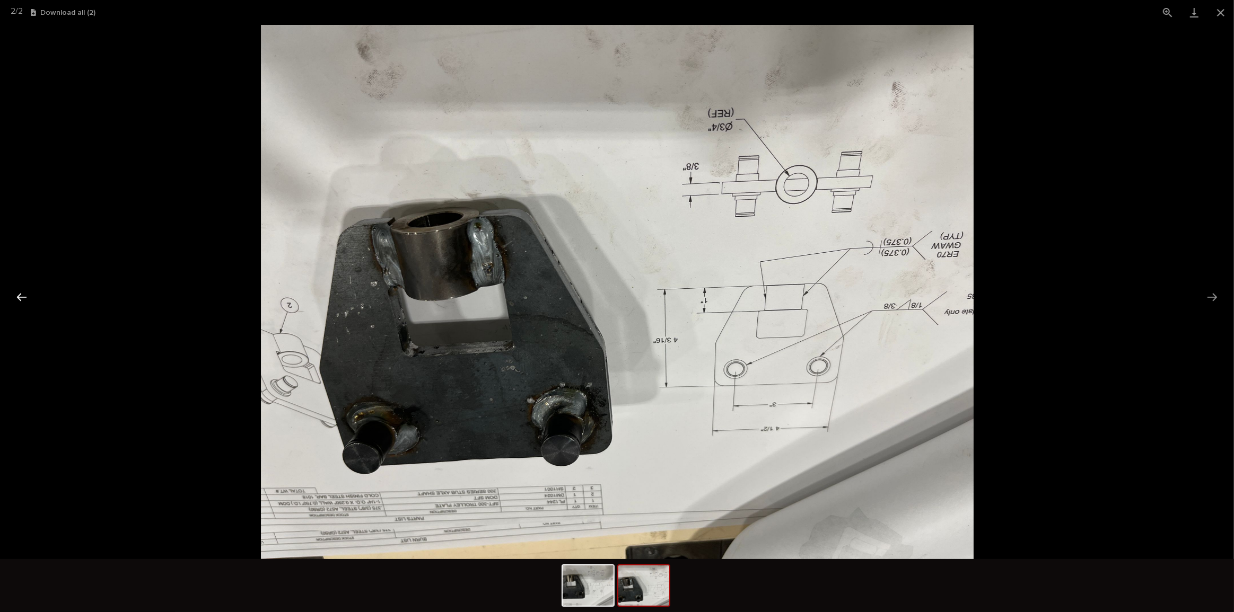
click at [16, 292] on button "Previous slide" at bounding box center [22, 297] width 22 height 21
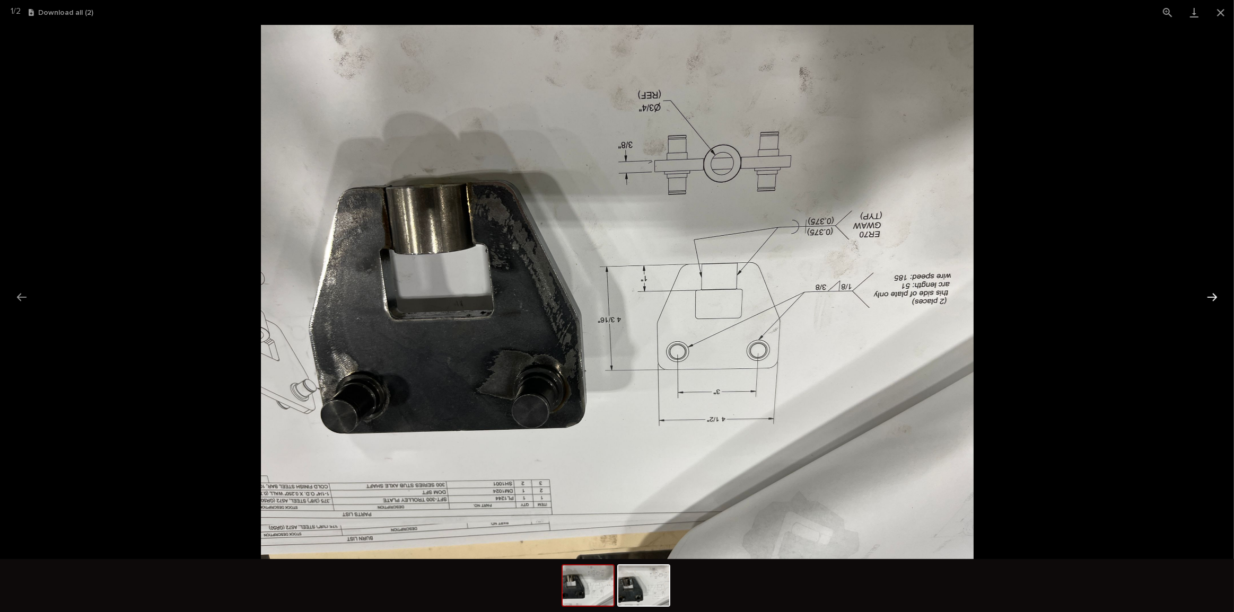
click at [1219, 293] on button "Next slide" at bounding box center [1212, 297] width 22 height 21
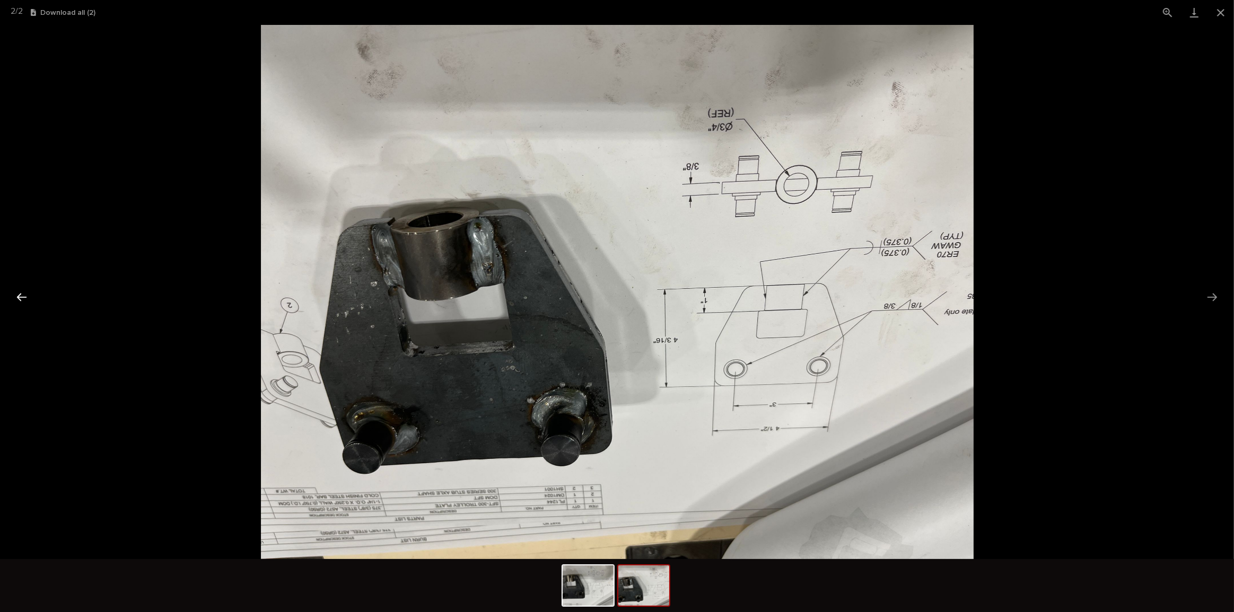
click at [32, 303] on button "Previous slide" at bounding box center [22, 297] width 22 height 21
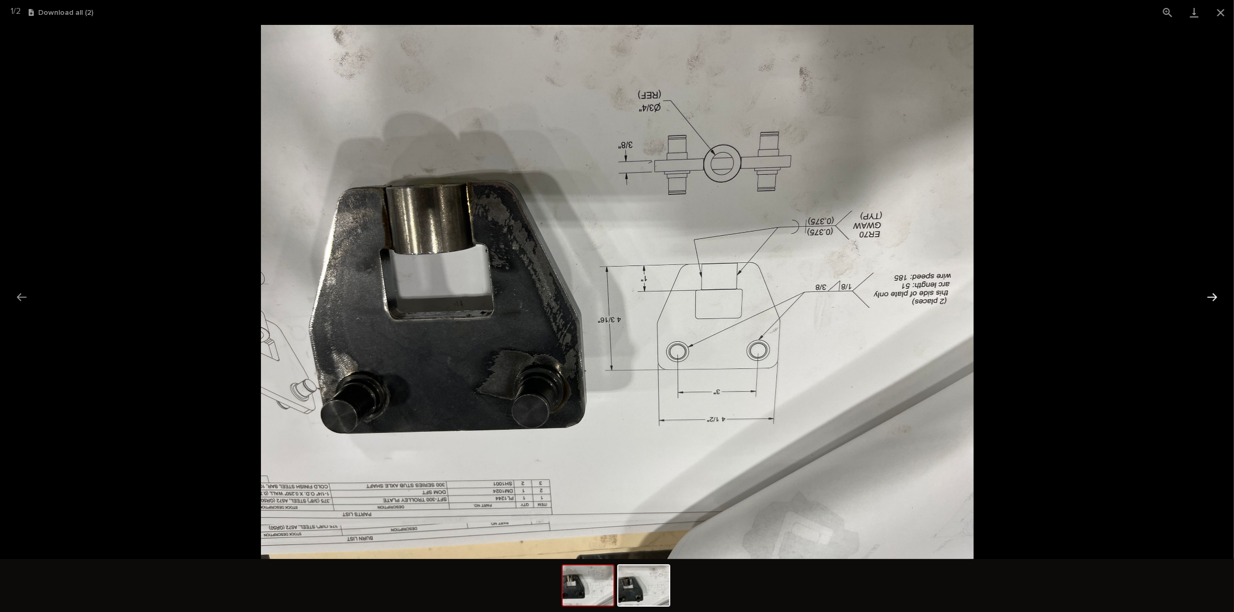
click at [1206, 295] on button "Next slide" at bounding box center [1212, 297] width 22 height 21
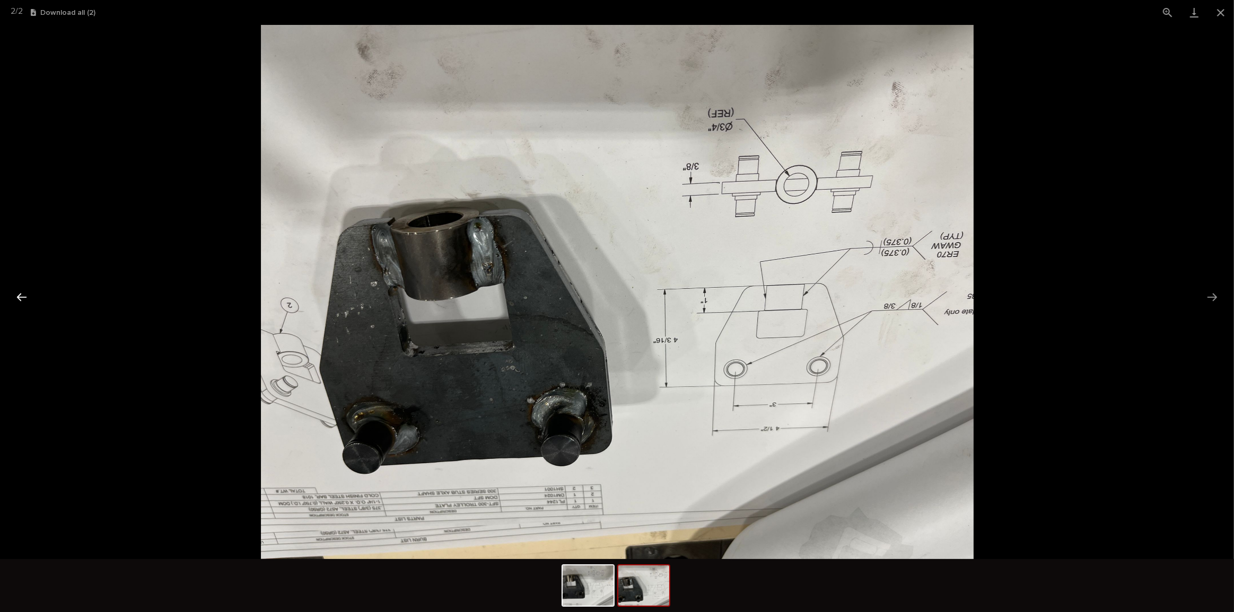
click at [22, 293] on button "Previous slide" at bounding box center [22, 297] width 22 height 21
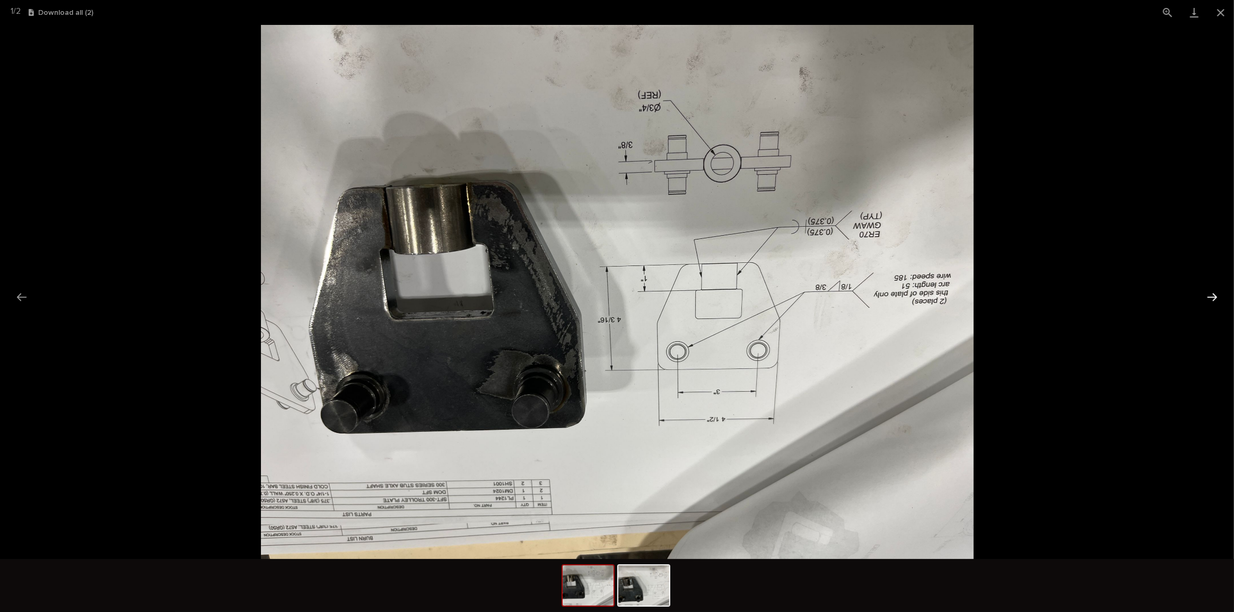
click at [1216, 297] on button "Next slide" at bounding box center [1212, 297] width 22 height 21
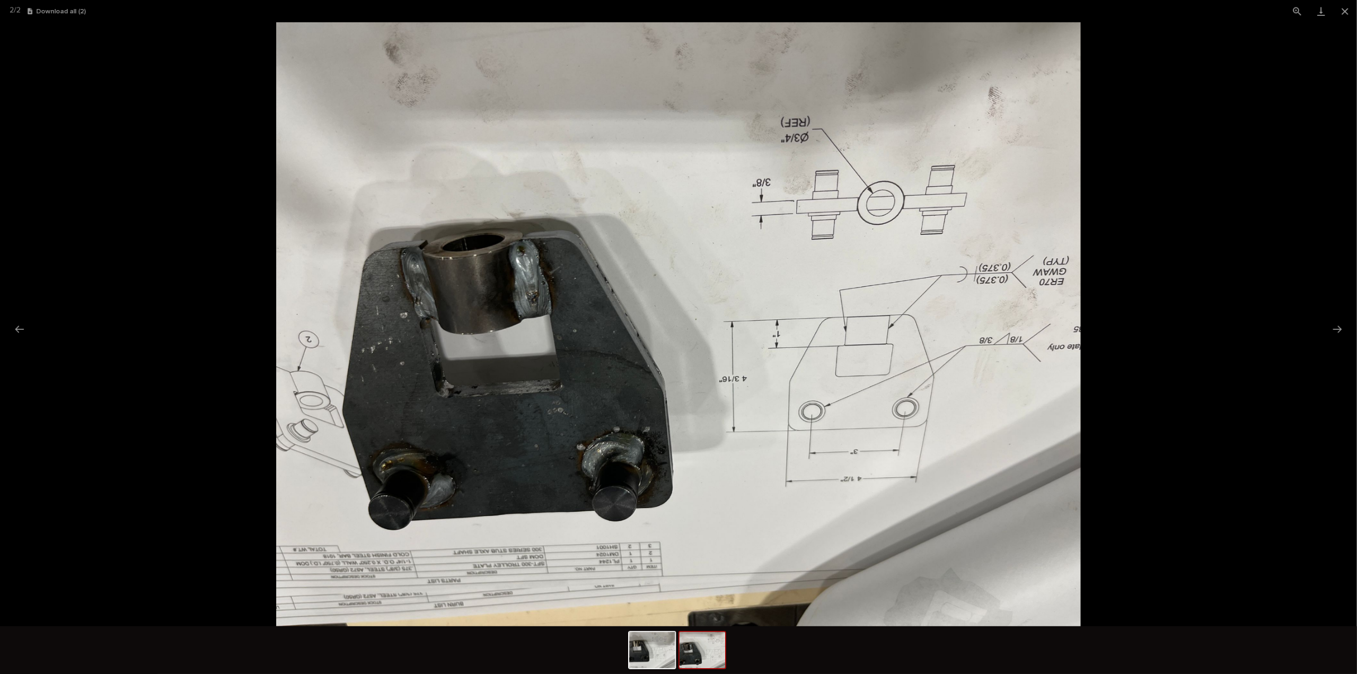
scroll to position [0, 0]
click at [1233, 343] on picture at bounding box center [754, 360] width 1508 height 671
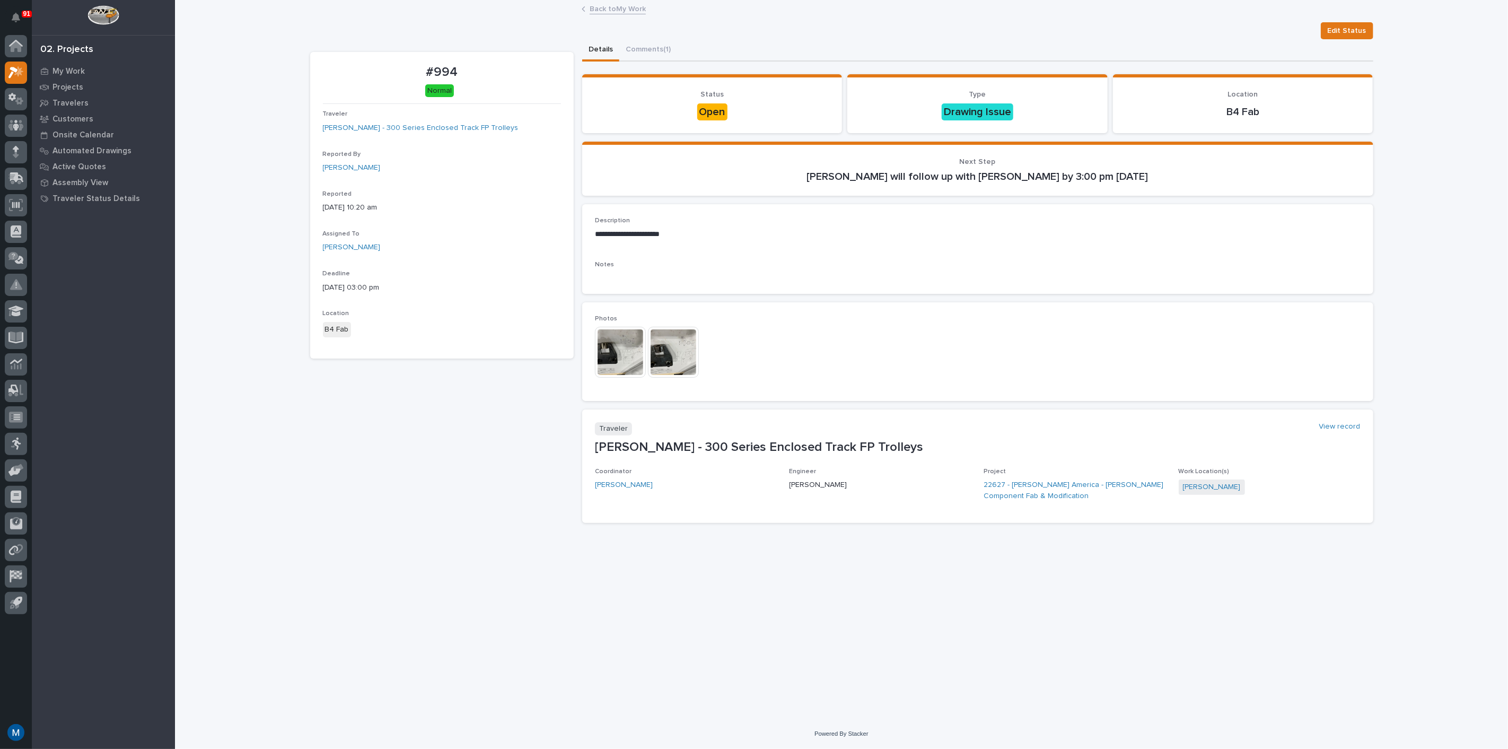
click at [664, 348] on img at bounding box center [673, 352] width 51 height 51
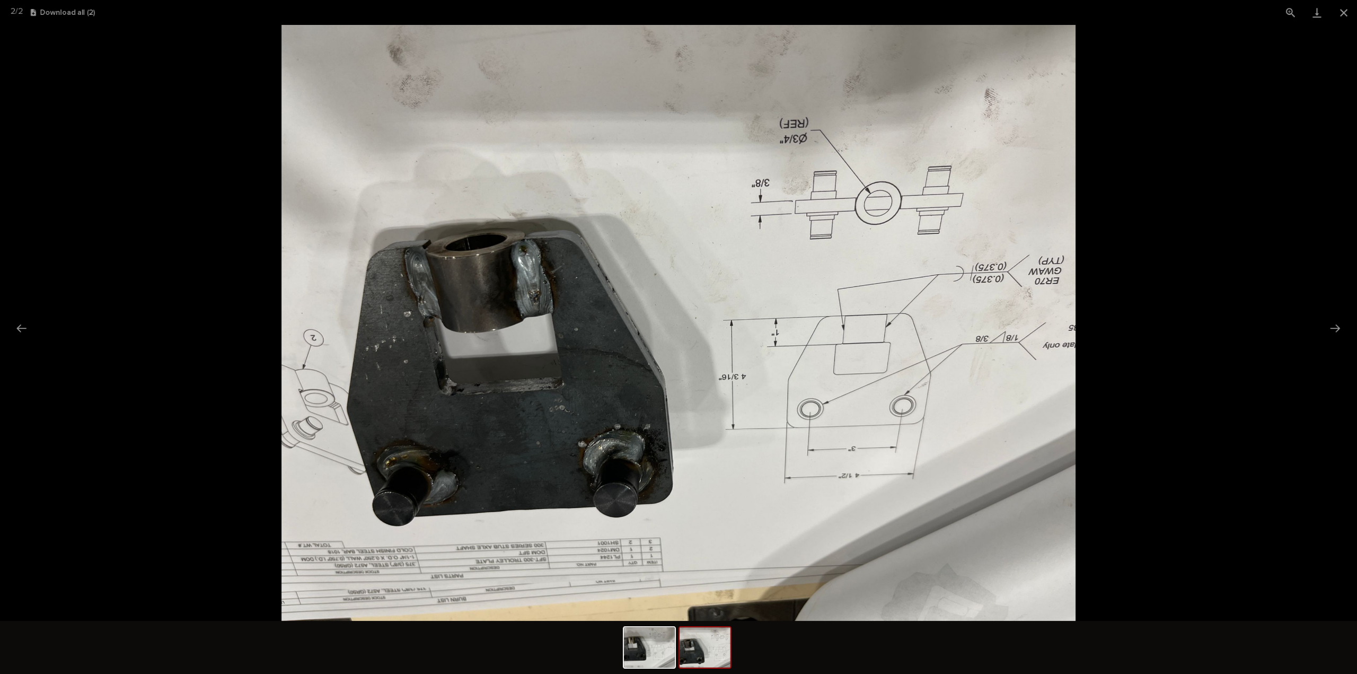
click at [1149, 332] on picture at bounding box center [678, 323] width 1357 height 596
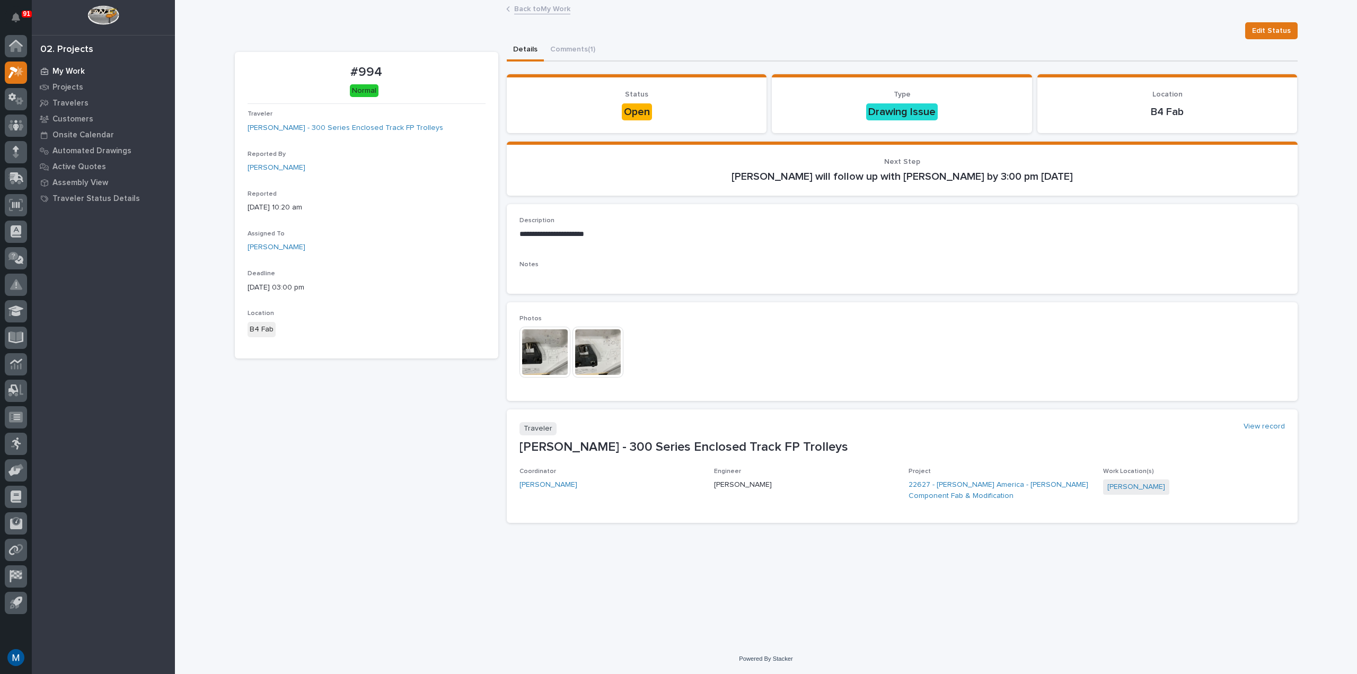
click at [55, 71] on p "My Work" at bounding box center [68, 72] width 32 height 10
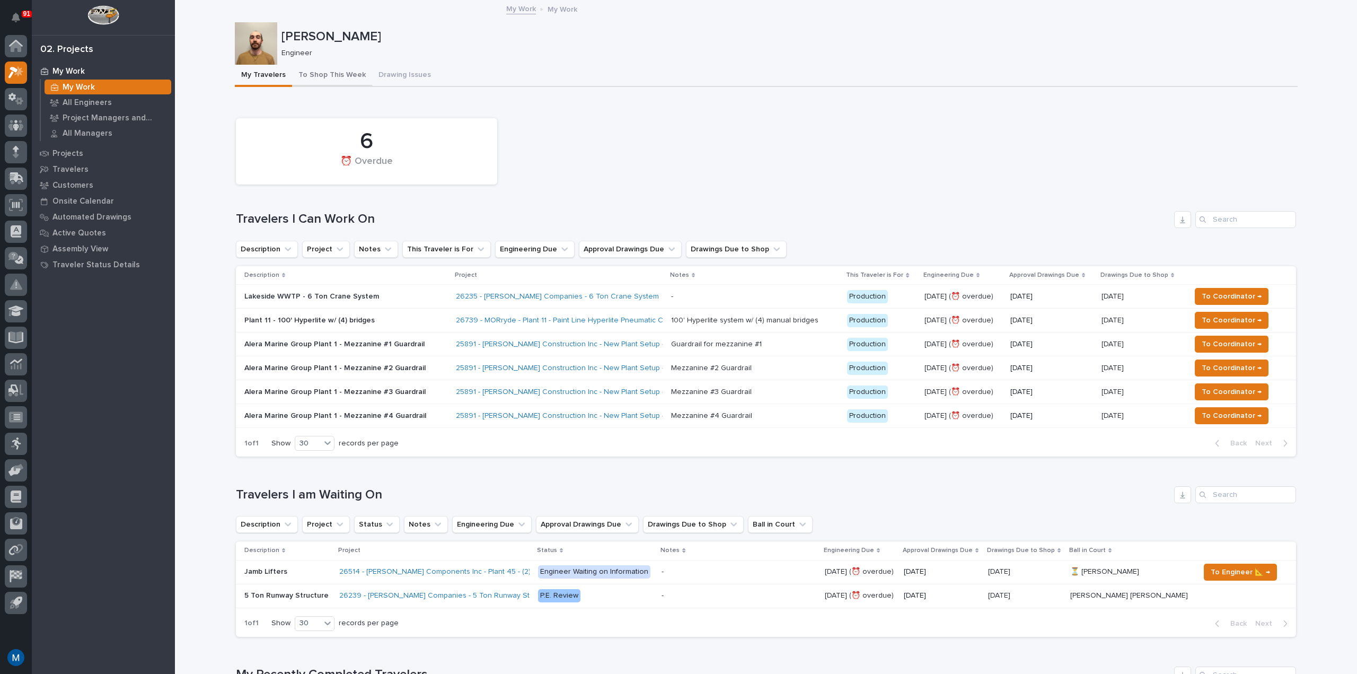
click at [333, 69] on button "To Shop This Week" at bounding box center [332, 76] width 80 height 22
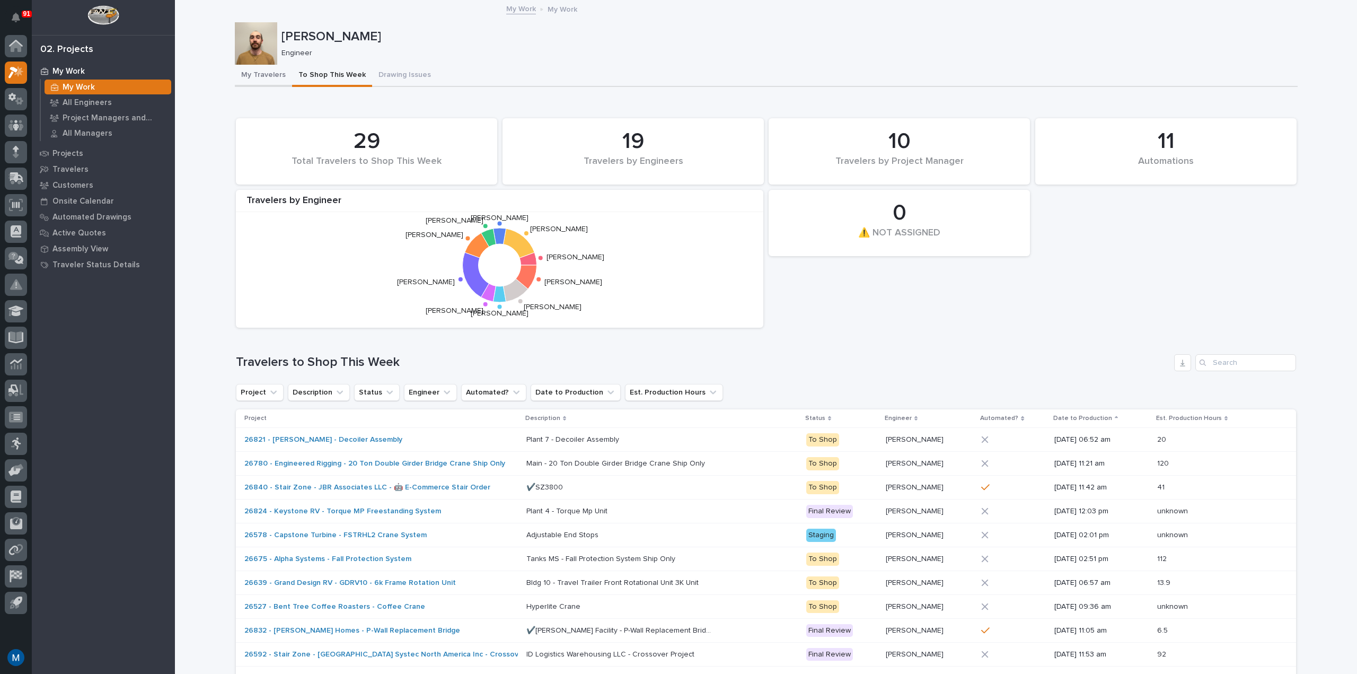
click at [252, 65] on button "My Travelers" at bounding box center [263, 76] width 57 height 22
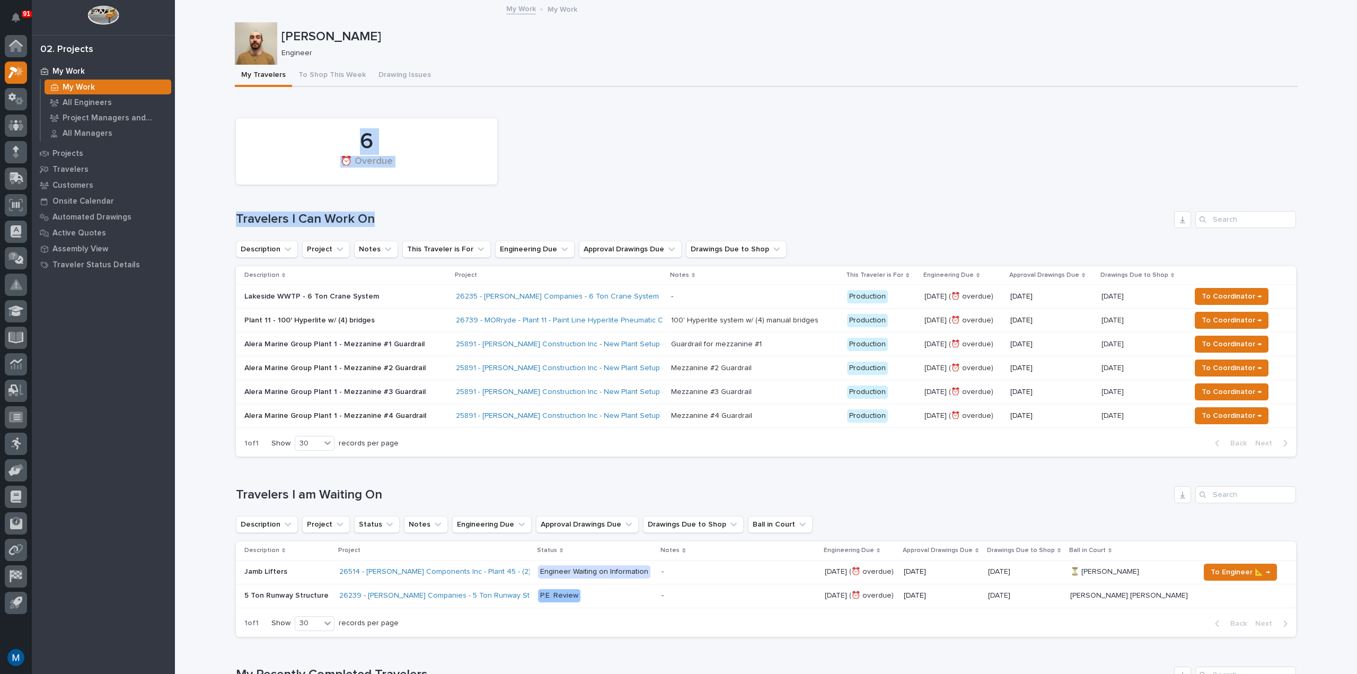
drag, startPoint x: 869, startPoint y: 133, endPoint x: 724, endPoint y: 194, distance: 157.1
click at [726, 194] on div "6 ⏰ Overdue Travelers I Can Work On Description Project Notes This Traveler is …" at bounding box center [766, 285] width 1061 height 344
drag, startPoint x: 594, startPoint y: 72, endPoint x: 554, endPoint y: 102, distance: 50.4
drag, startPoint x: 367, startPoint y: 138, endPoint x: 385, endPoint y: 161, distance: 28.7
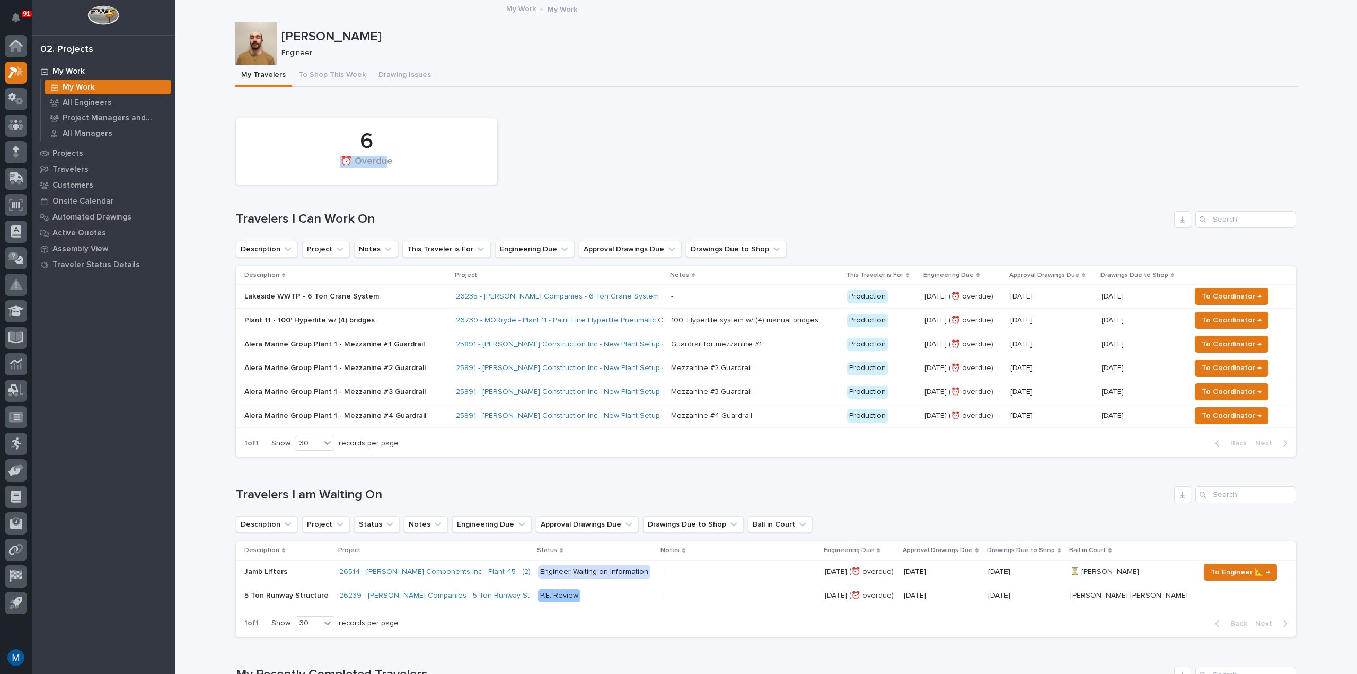
click at [385, 161] on div "6 ⏰ Overdue" at bounding box center [366, 152] width 251 height 56
drag, startPoint x: 362, startPoint y: 142, endPoint x: 431, endPoint y: 156, distance: 69.9
click at [401, 169] on div "6 ⏰ Overdue" at bounding box center [366, 152] width 251 height 56
click at [570, 143] on div "6 ⏰ Overdue" at bounding box center [766, 151] width 1071 height 77
drag, startPoint x: 709, startPoint y: 145, endPoint x: 644, endPoint y: 203, distance: 87.2
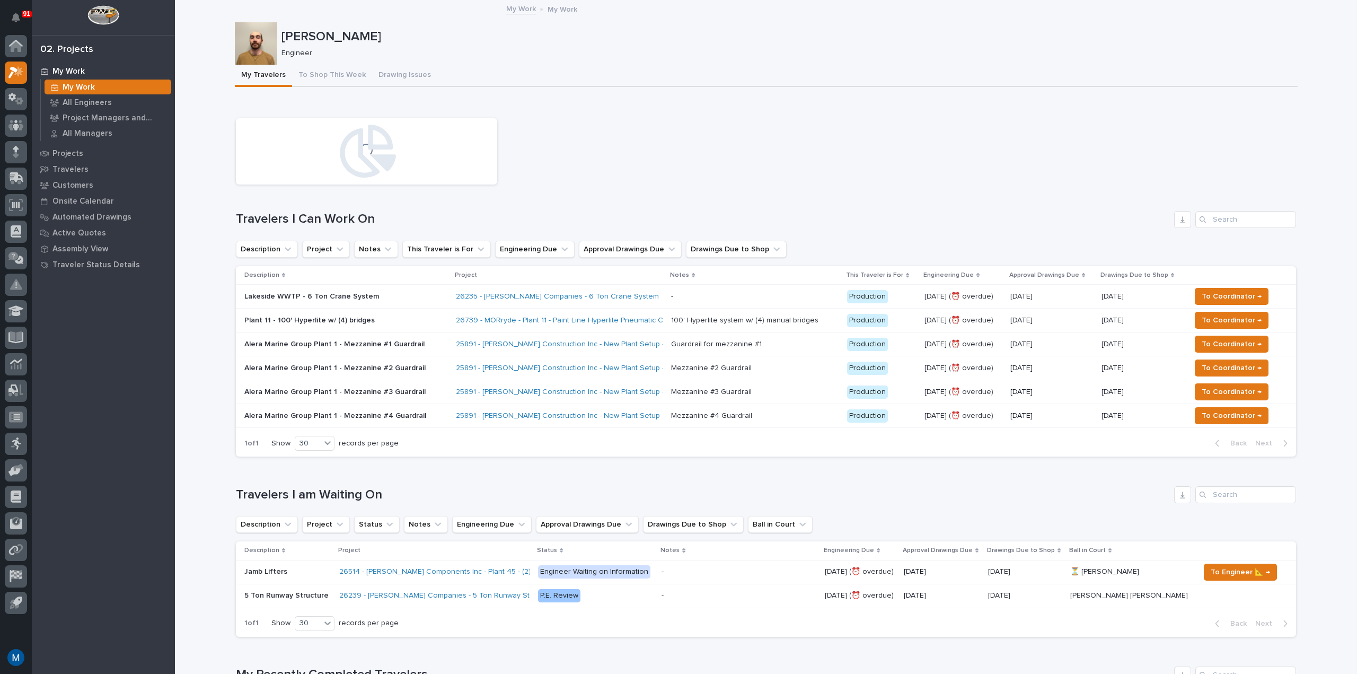
click at [644, 203] on div "Loading... Travelers I Can Work On Description Project Notes This Traveler is F…" at bounding box center [766, 285] width 1061 height 344
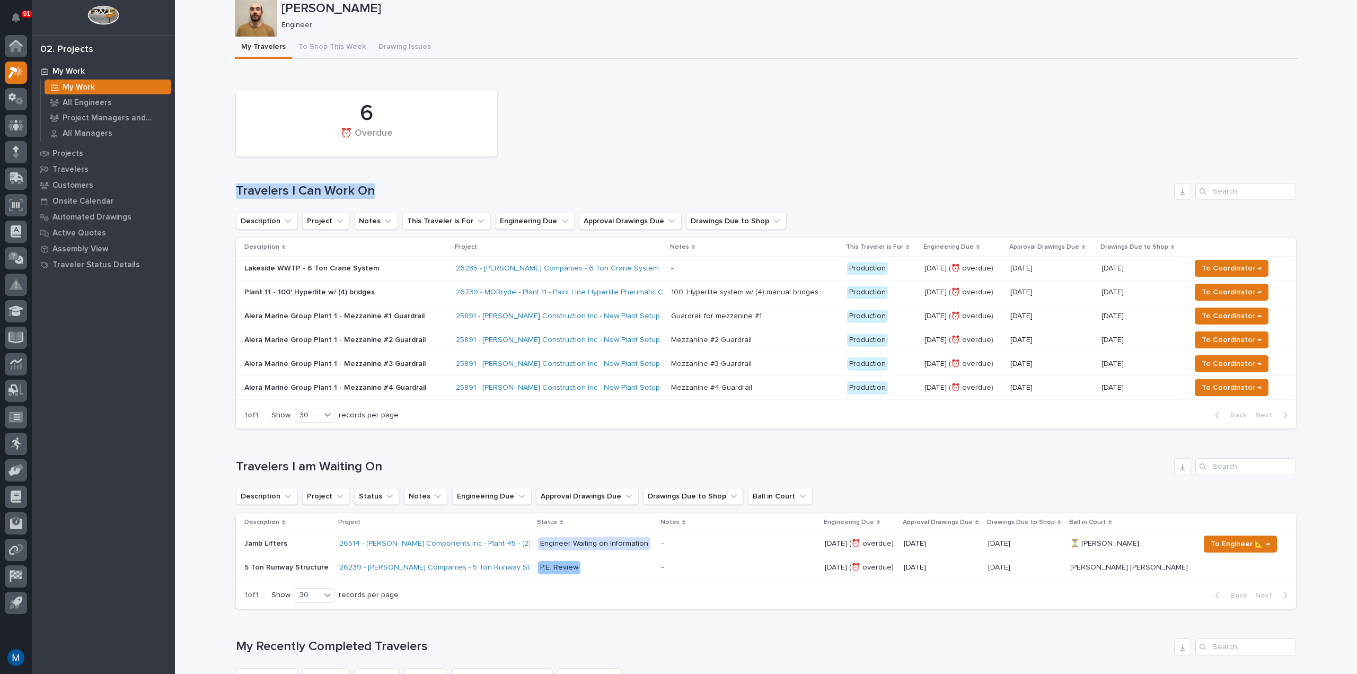
scroll to position [53, 0]
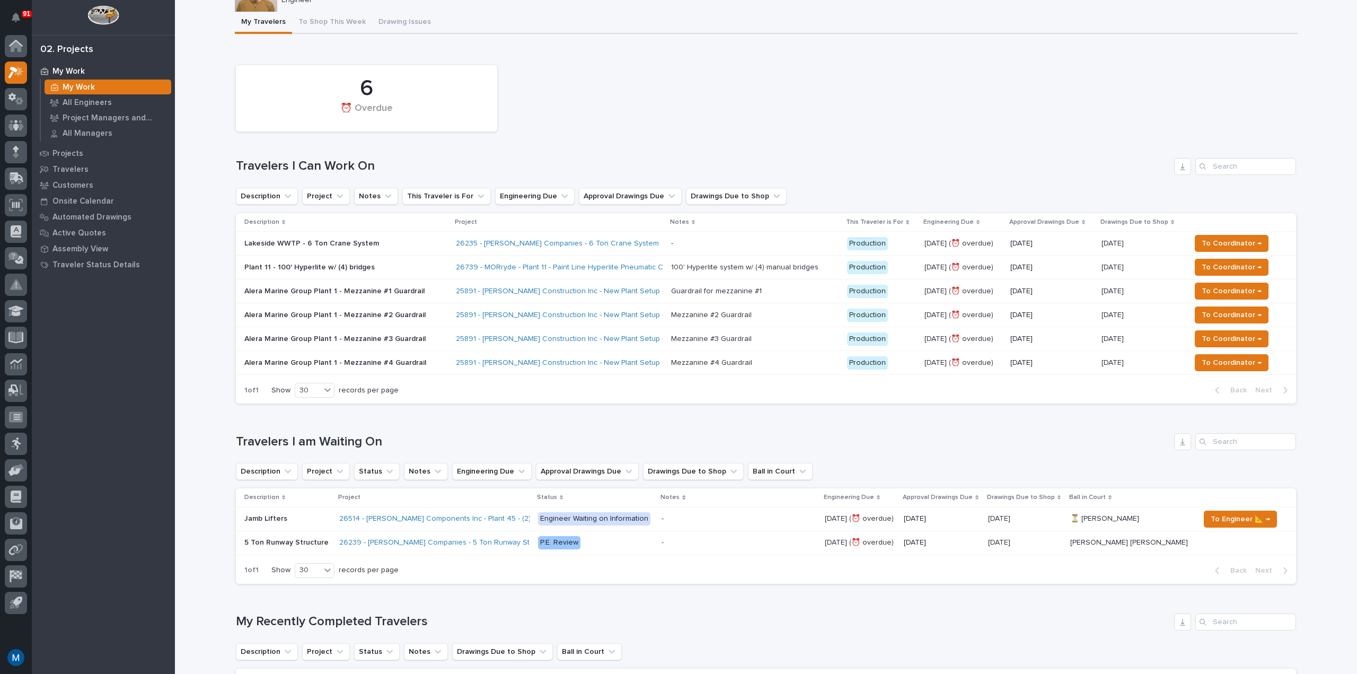
click at [552, 117] on div "6 ⏰ Overdue" at bounding box center [766, 98] width 1071 height 77
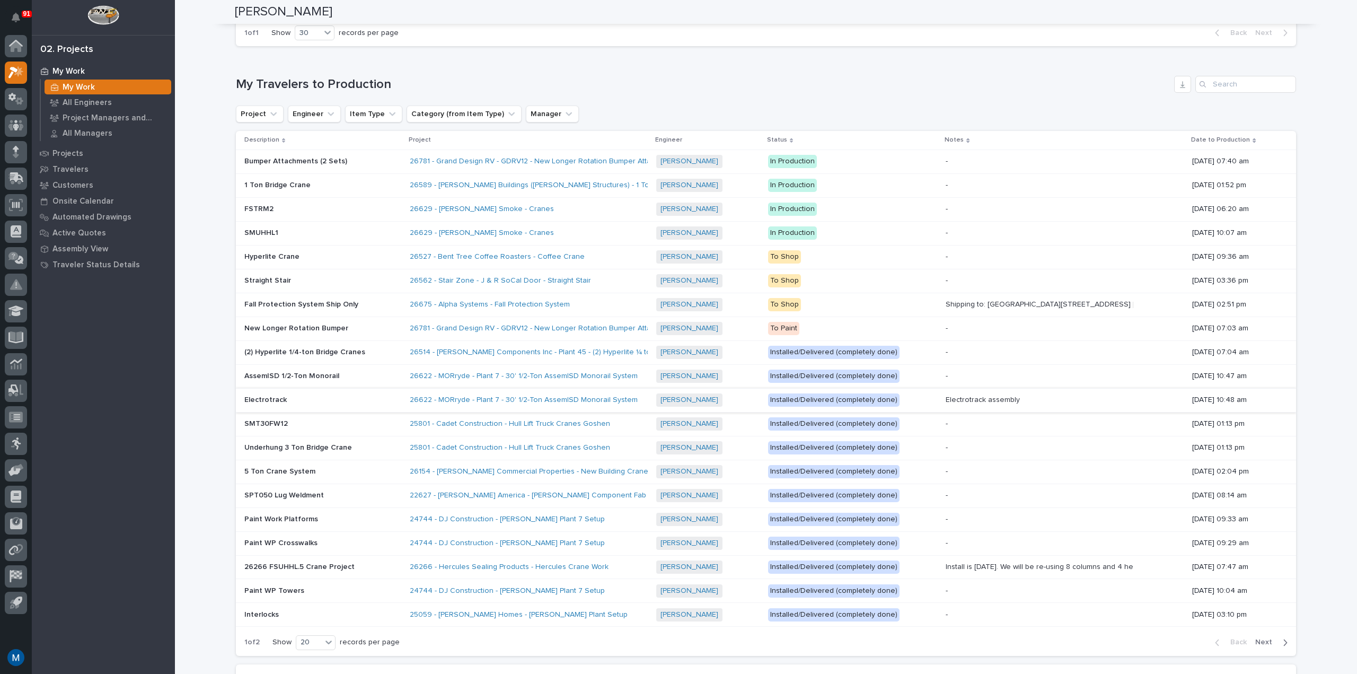
scroll to position [742, 0]
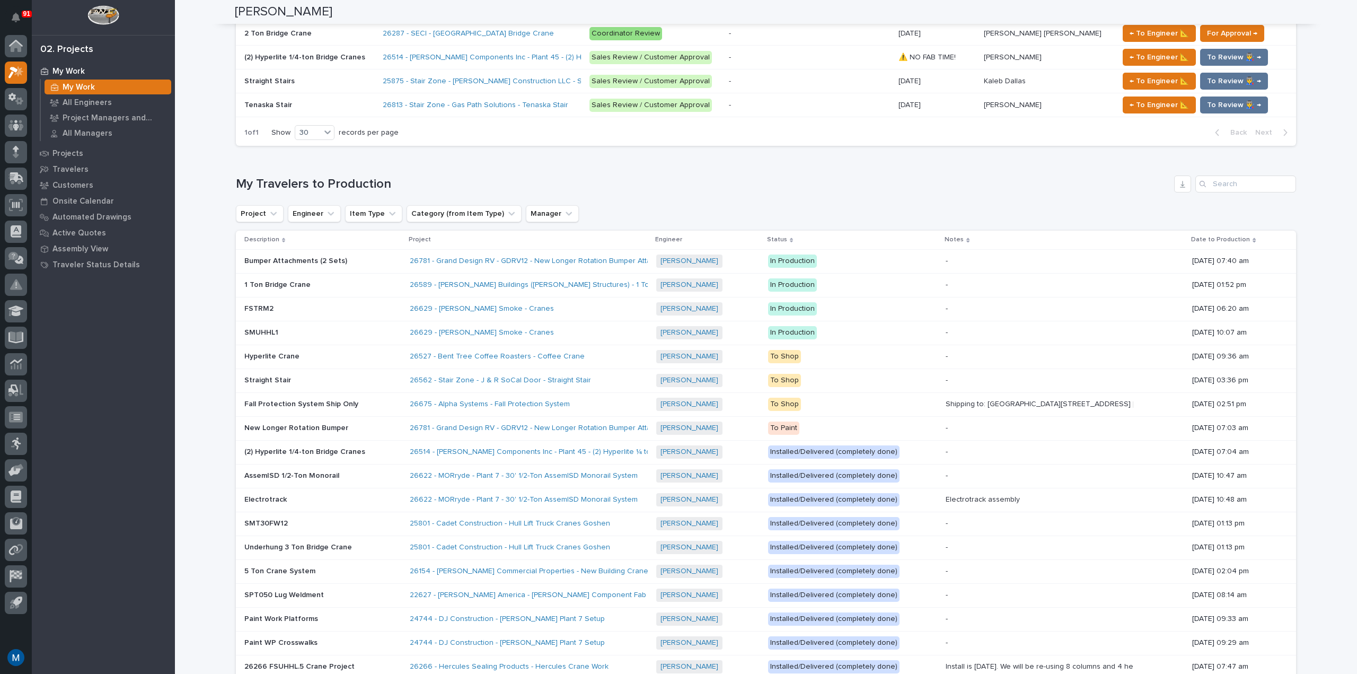
click at [598, 187] on h1 "My Travelers to Production" at bounding box center [703, 184] width 934 height 15
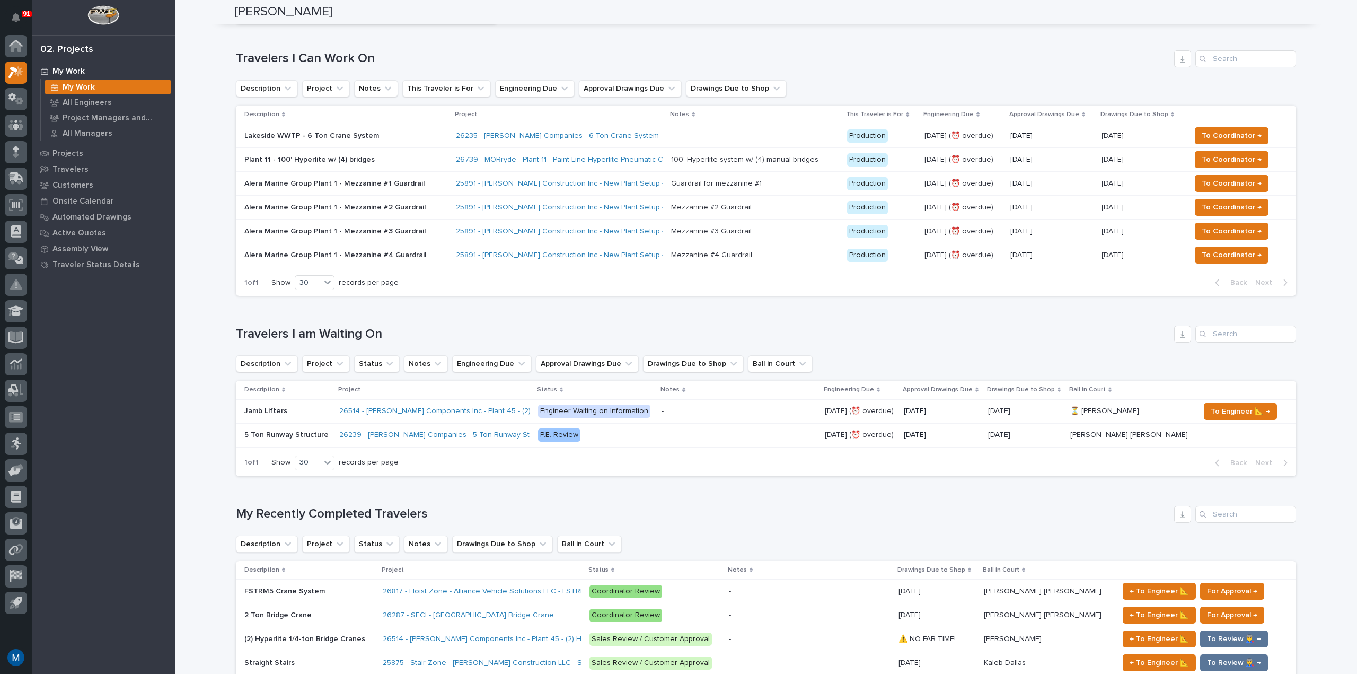
scroll to position [0, 0]
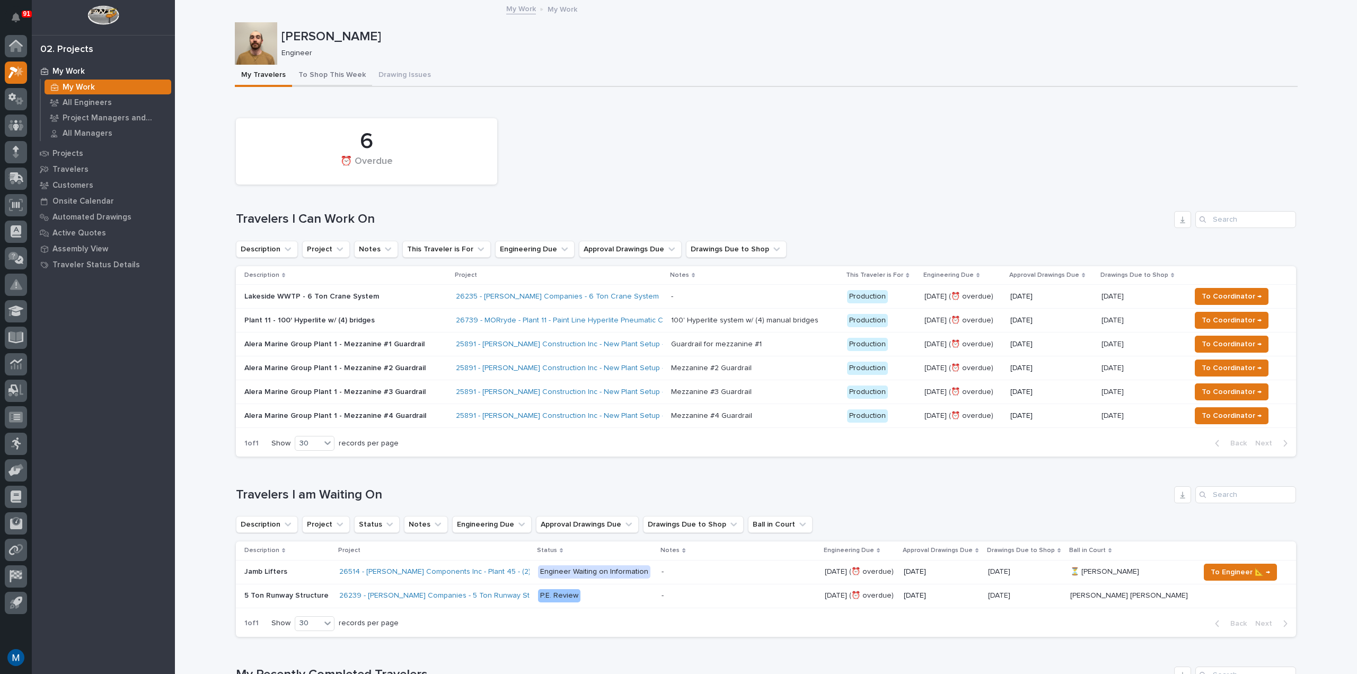
click at [321, 75] on button "To Shop This Week" at bounding box center [332, 76] width 80 height 22
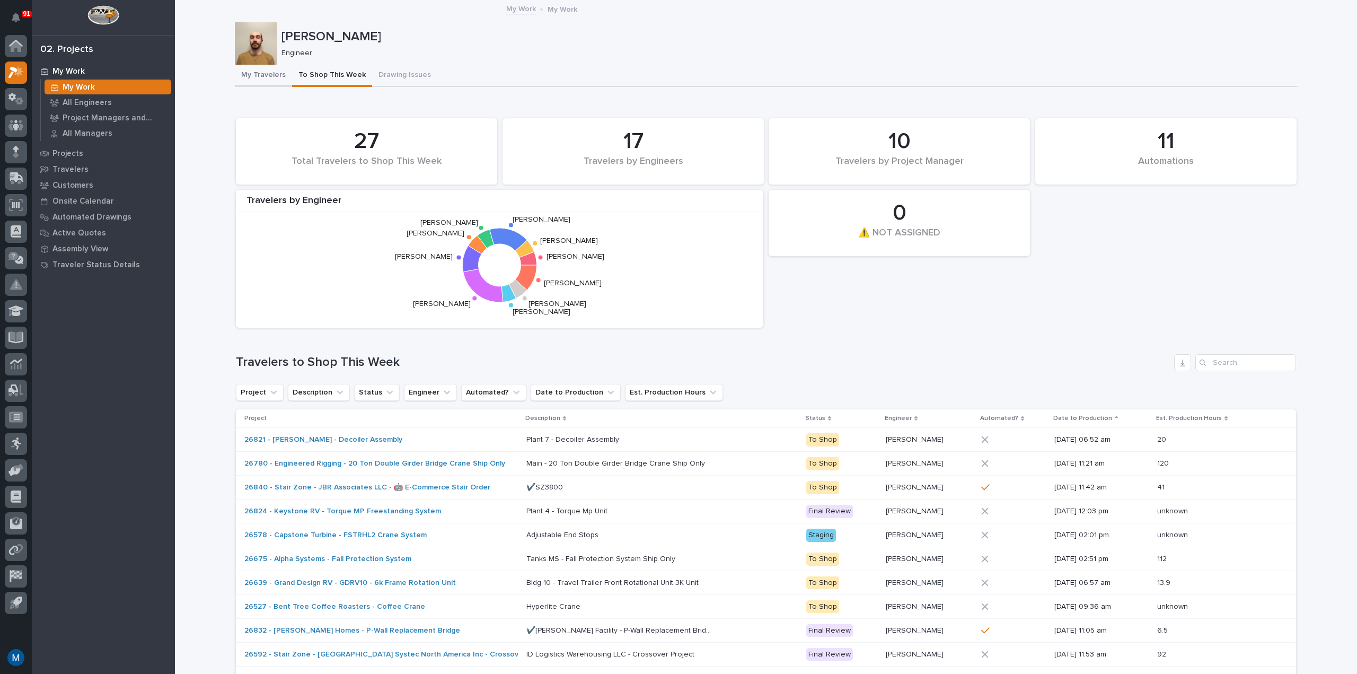
click at [265, 85] on button "My Travelers" at bounding box center [263, 76] width 57 height 22
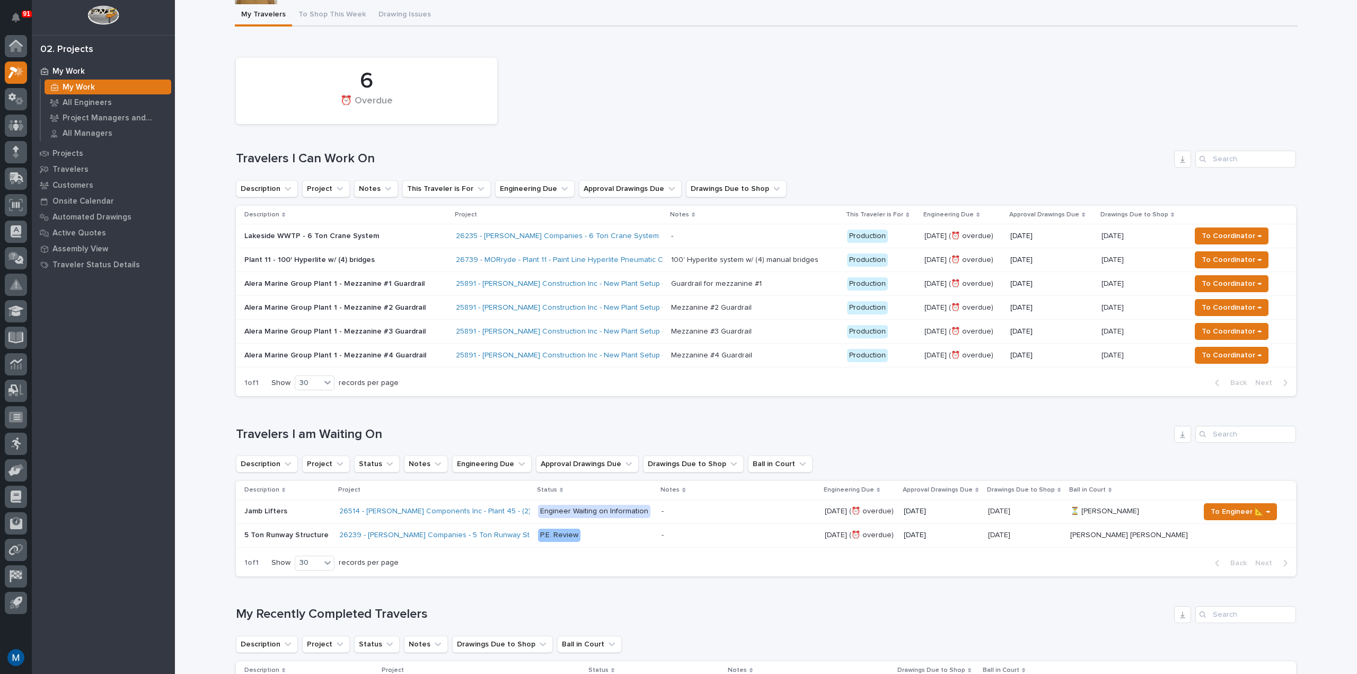
scroll to position [106, 0]
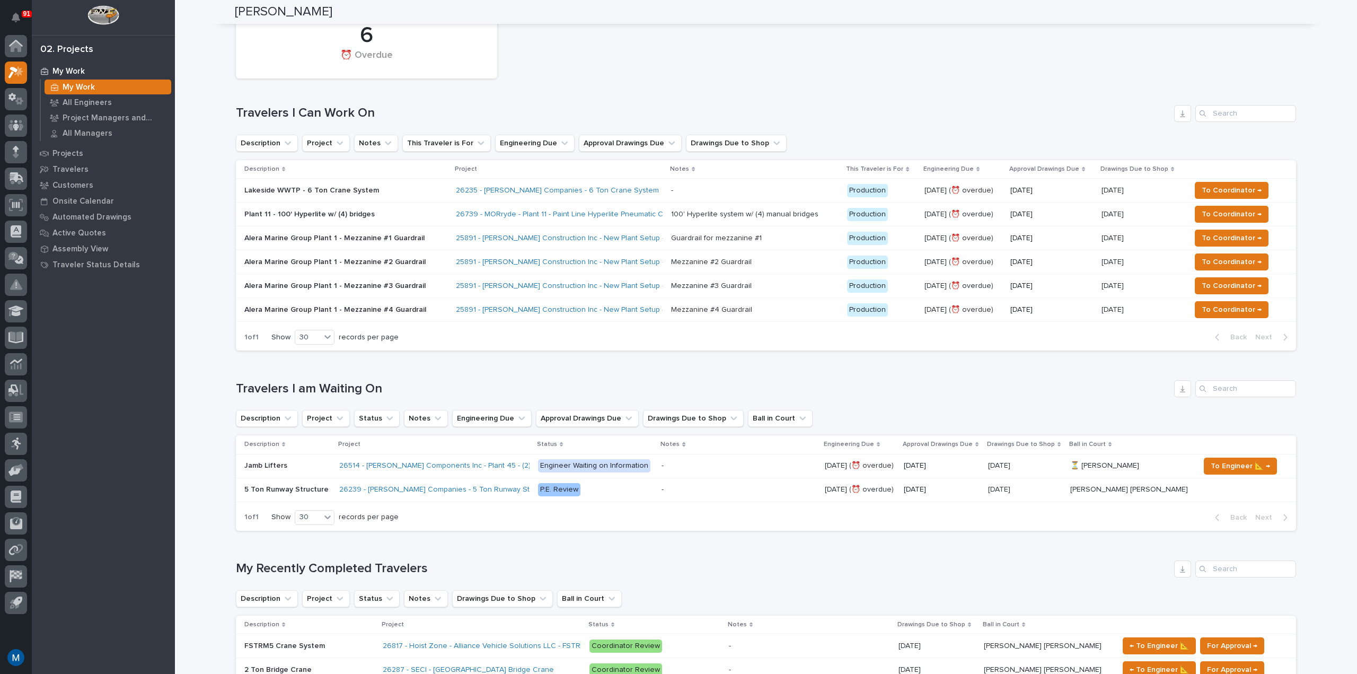
click at [884, 111] on h1 "Travelers I Can Work On" at bounding box center [703, 113] width 934 height 15
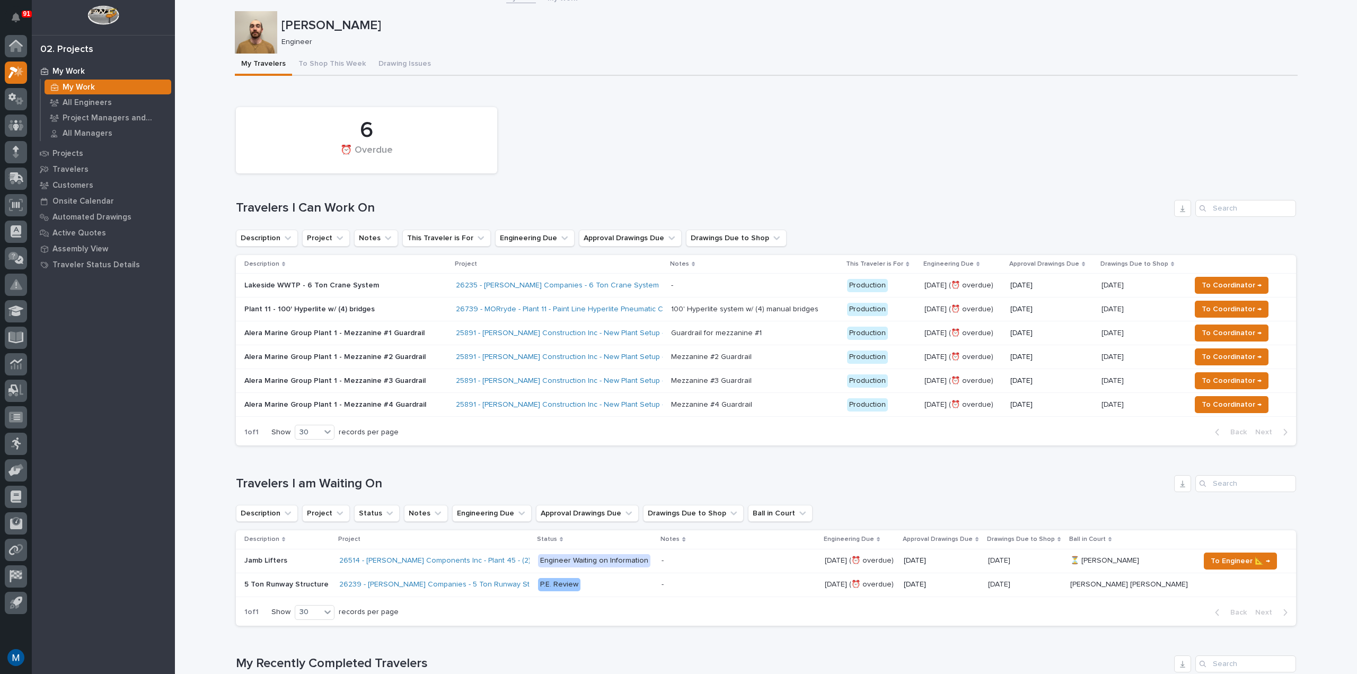
scroll to position [0, 0]
